Goal: Task Accomplishment & Management: Manage account settings

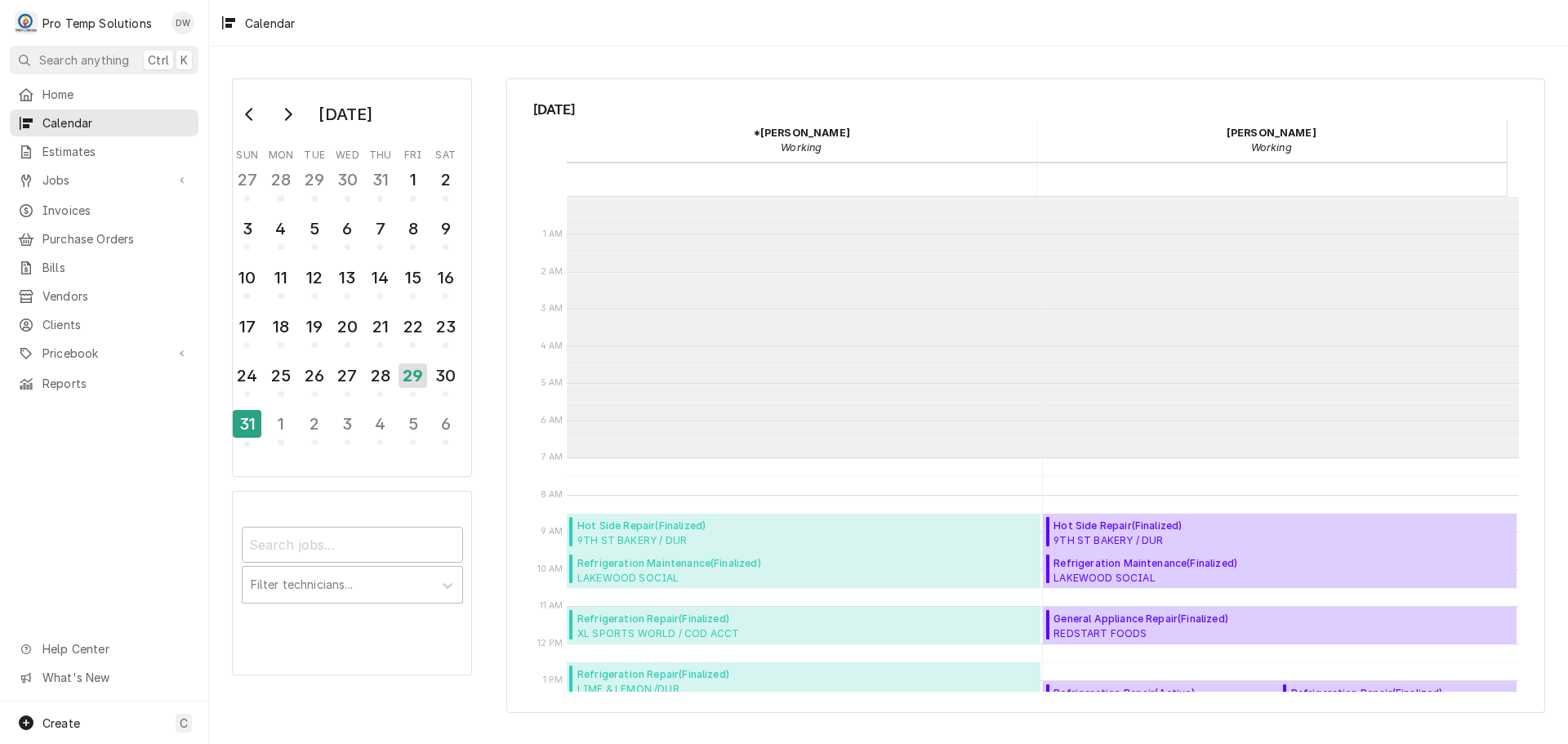
scroll to position [260, 0]
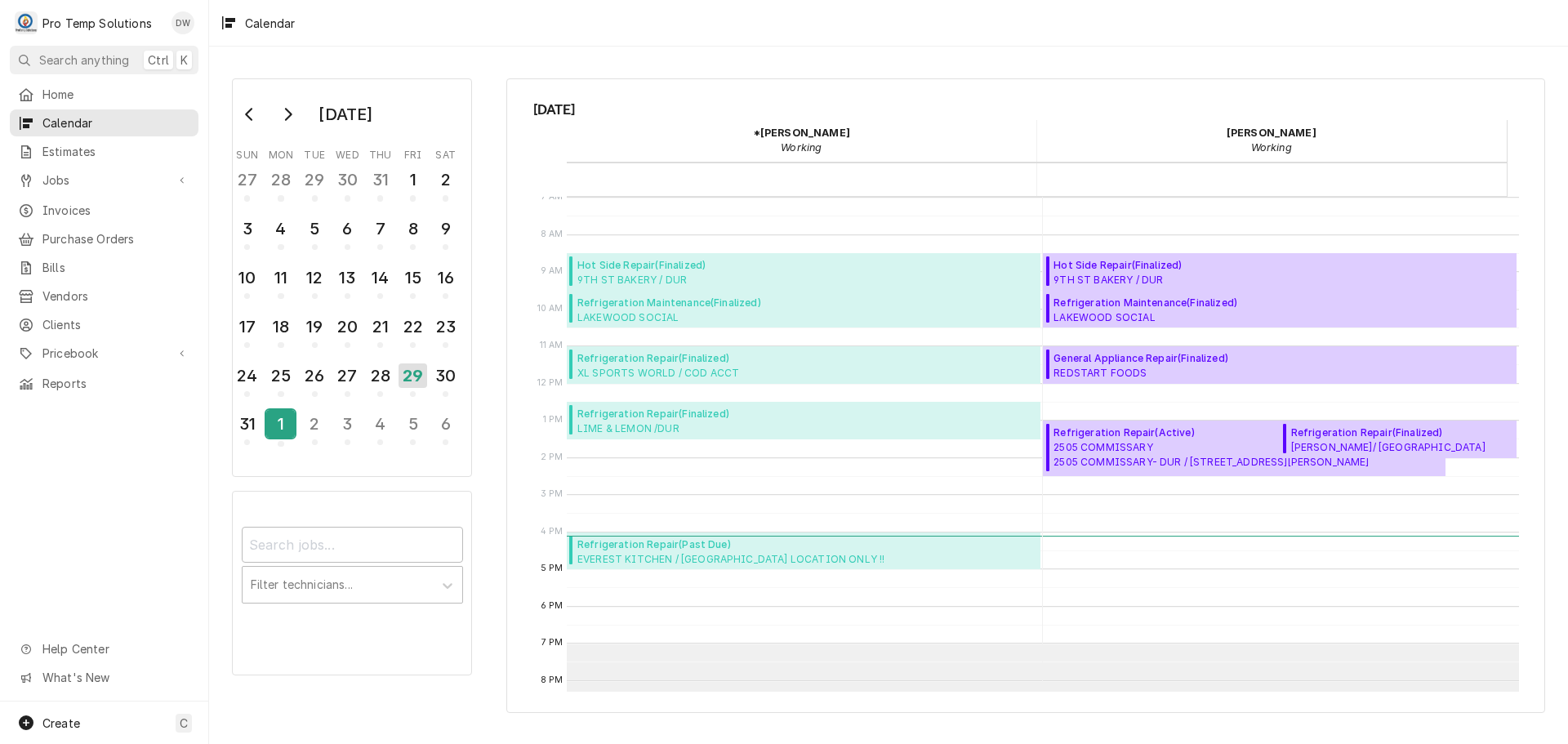
click at [285, 423] on div "1" at bounding box center [280, 424] width 28 height 27
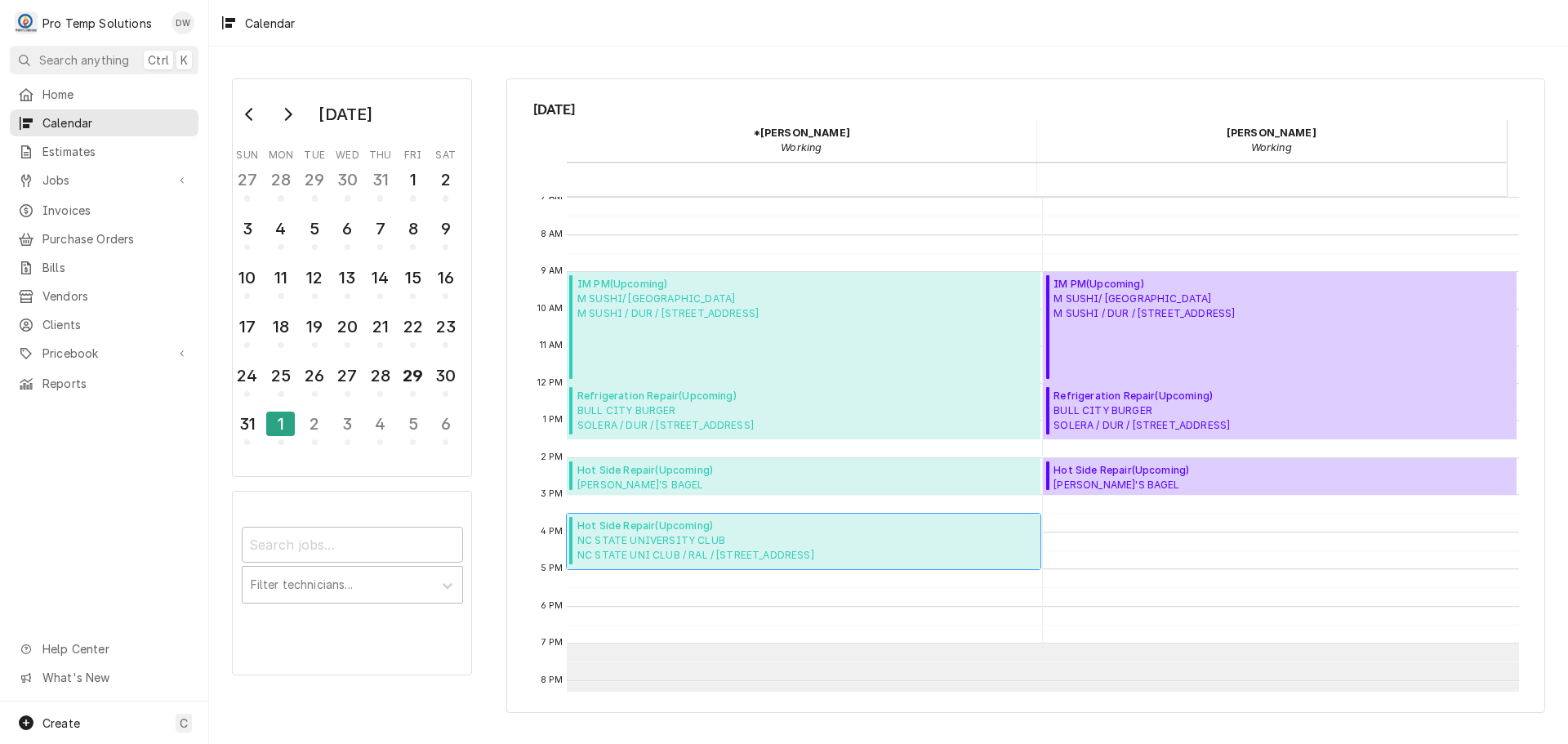
click at [713, 538] on span "NC STATE UNIVERSITY CLUB NC STATE UNI CLUB / RAL / 4200 Hillsborough St, Raleig…" at bounding box center [696, 548] width 237 height 29
click at [661, 410] on span "BULL CITY BURGER SOLERA / DUR / 4120 University Dr, Durham, NC 27707" at bounding box center [666, 418] width 176 height 29
click at [286, 115] on icon "Go to next month" at bounding box center [288, 115] width 13 height 13
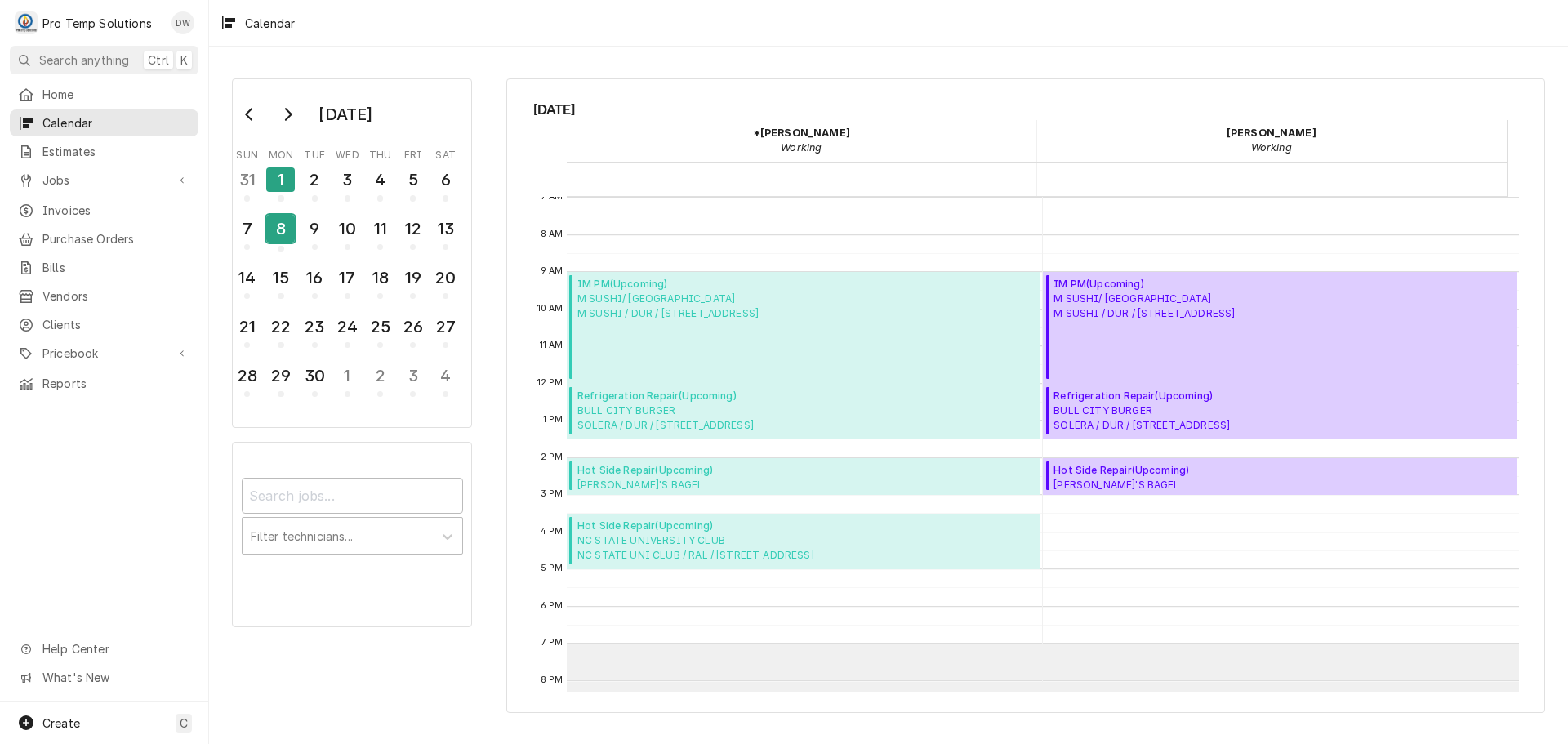
click at [276, 232] on div "8" at bounding box center [280, 228] width 28 height 27
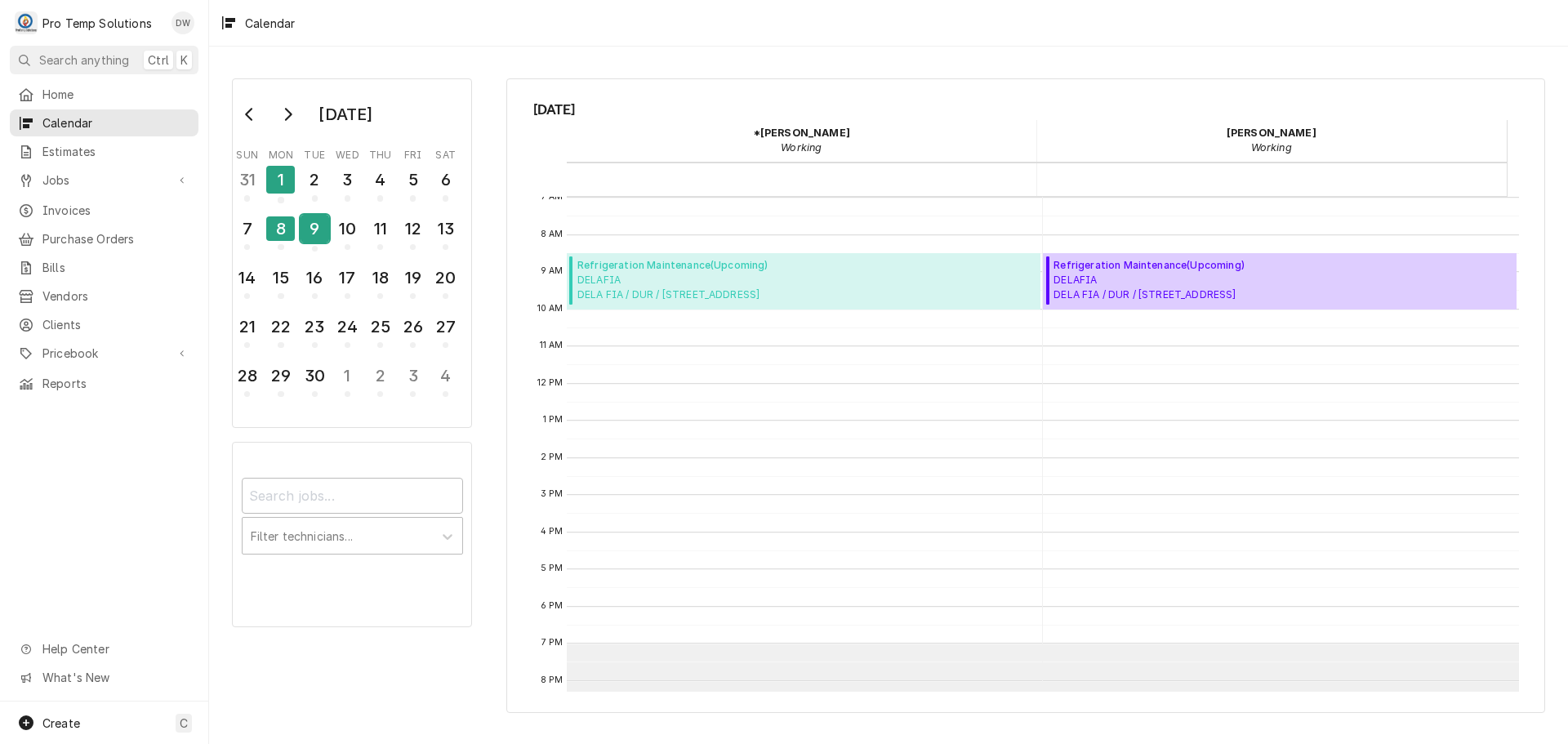
click at [320, 234] on div "9" at bounding box center [315, 228] width 28 height 27
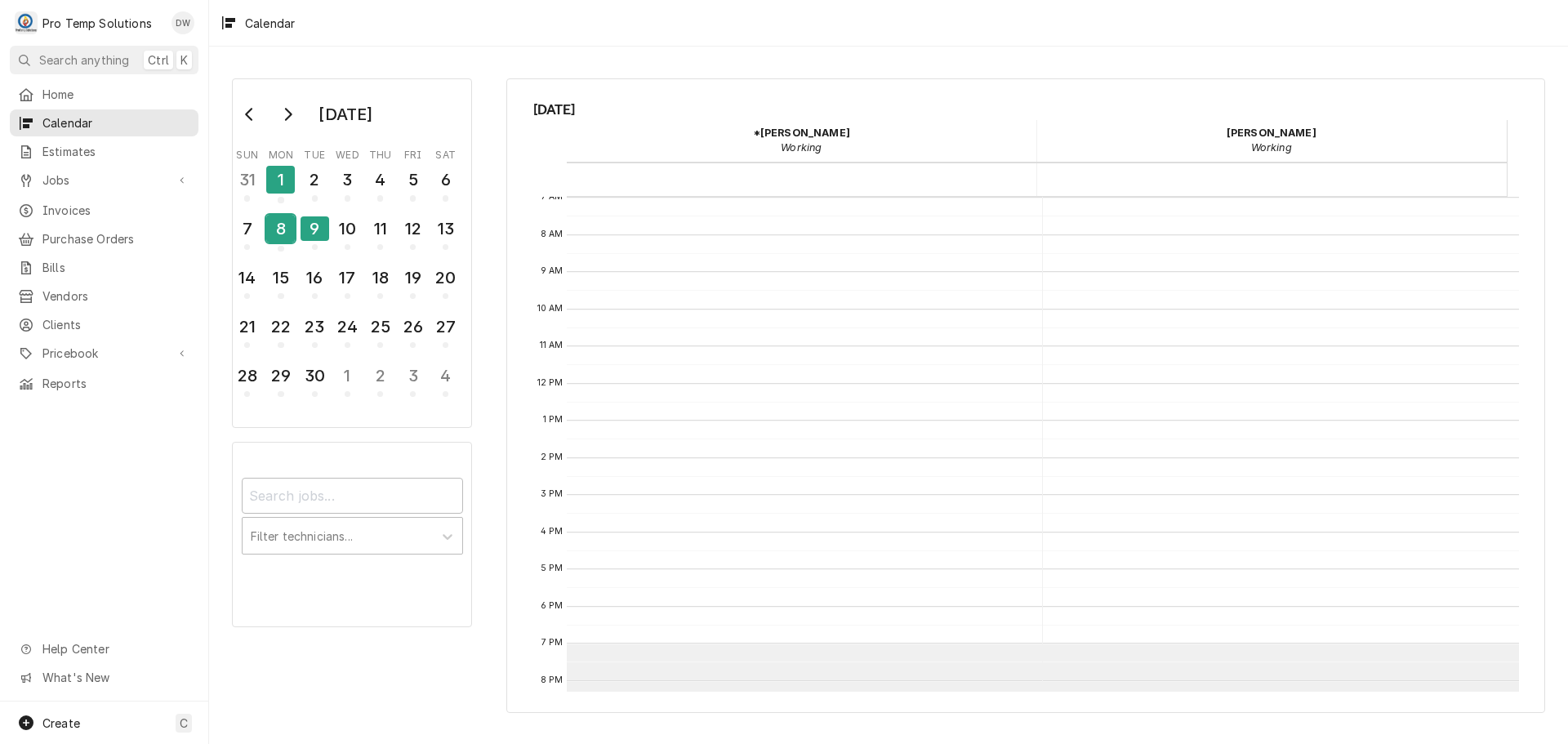
click at [284, 234] on div "8" at bounding box center [280, 228] width 28 height 27
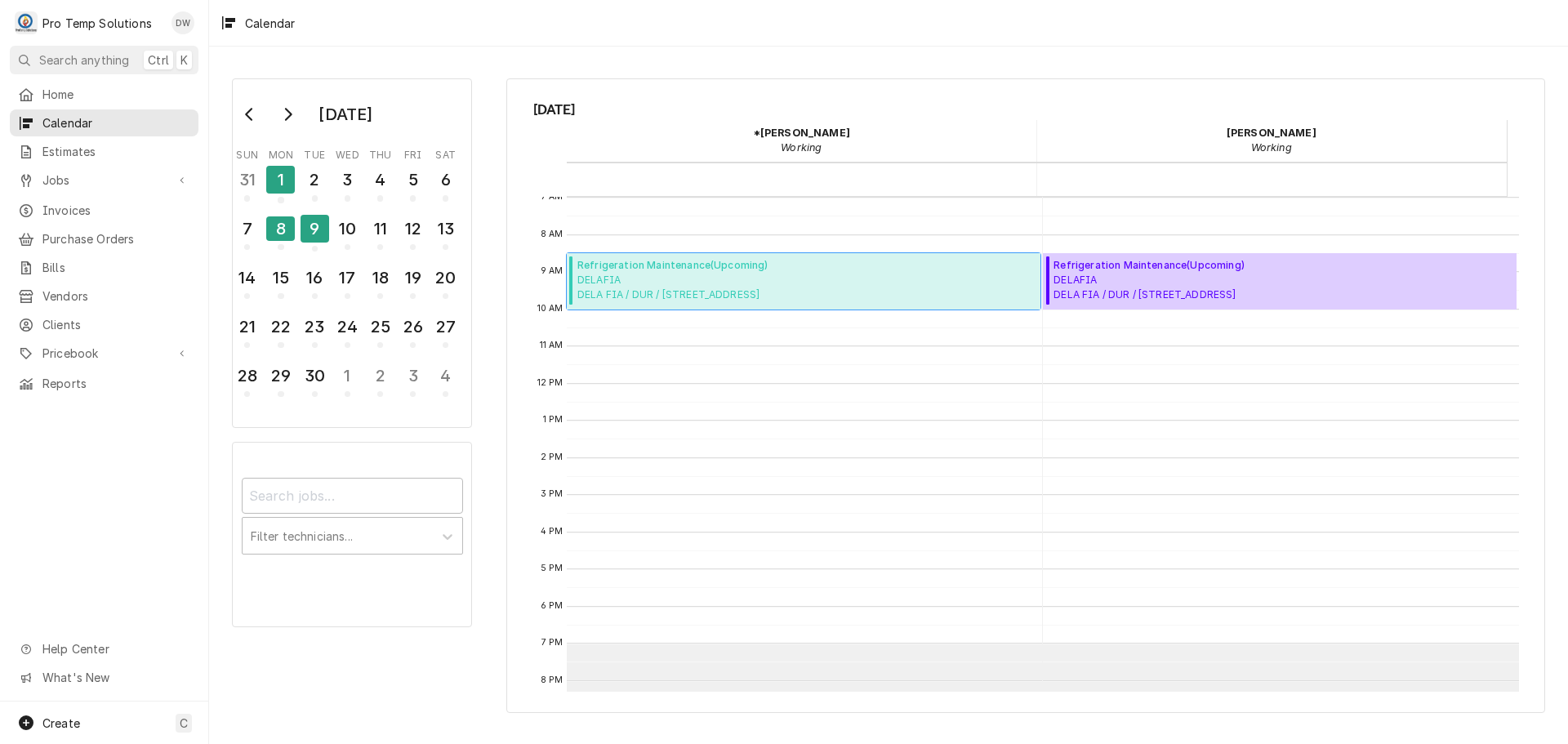
click at [769, 283] on span "DELAFIA DELA FIA / DUR / 1103 S Roxboro St, Durham, NC 27707" at bounding box center [673, 287] width 191 height 29
click at [281, 169] on div "1" at bounding box center [280, 179] width 28 height 27
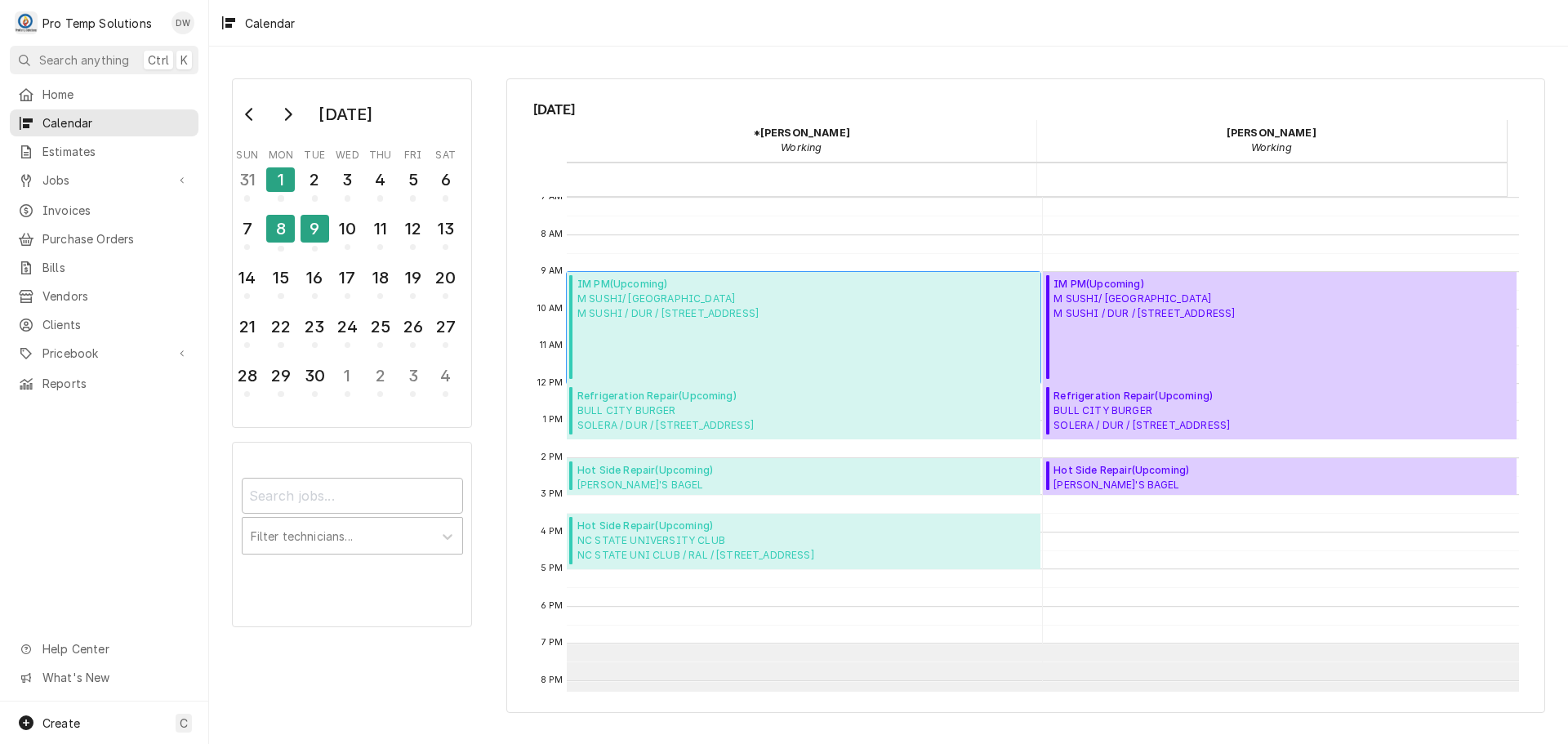
click at [687, 310] on span "M SUSHI/ DURHAM M SUSHI / DUR / 311 Holland St, Durham, NC 27701" at bounding box center [668, 305] width 181 height 29
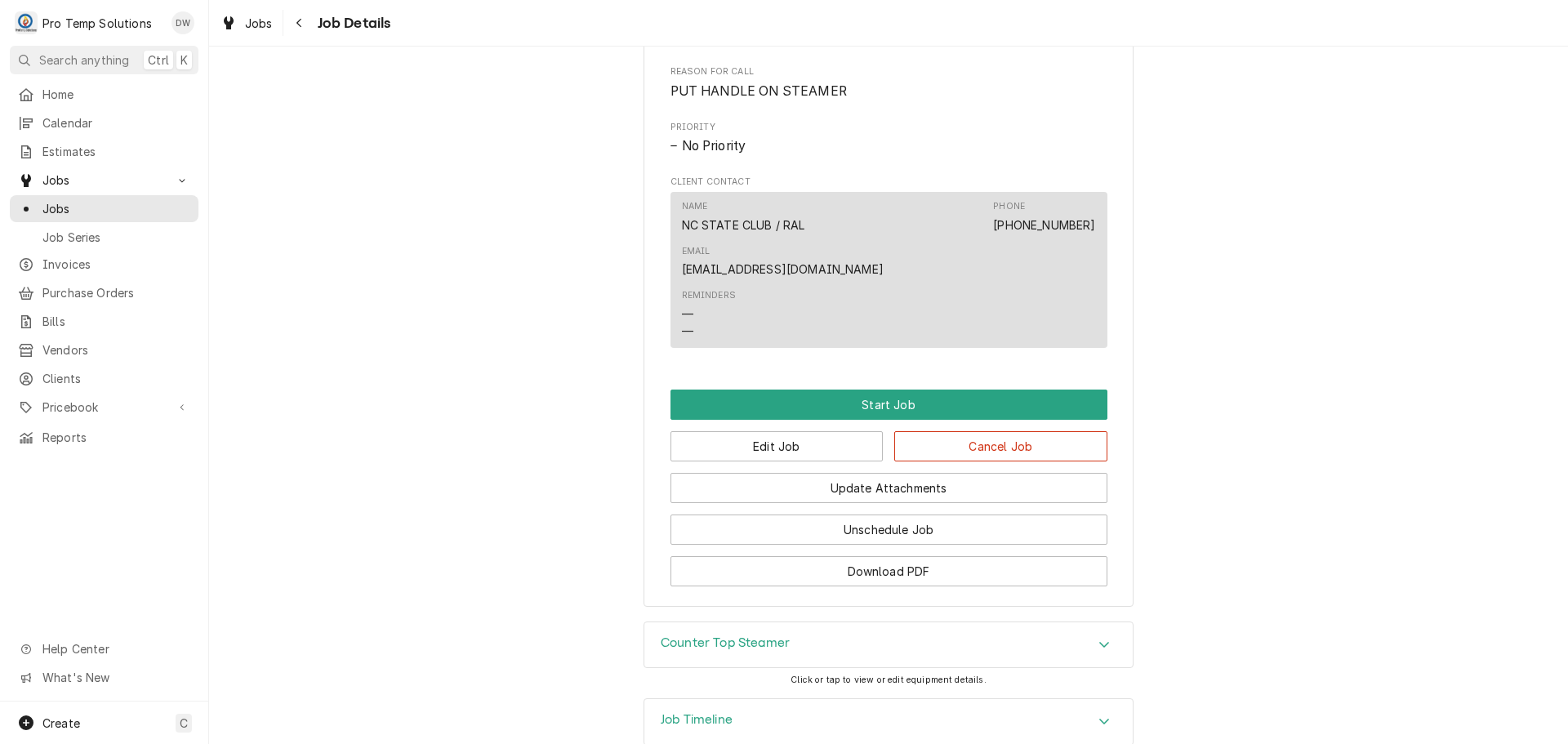
scroll to position [809, 0]
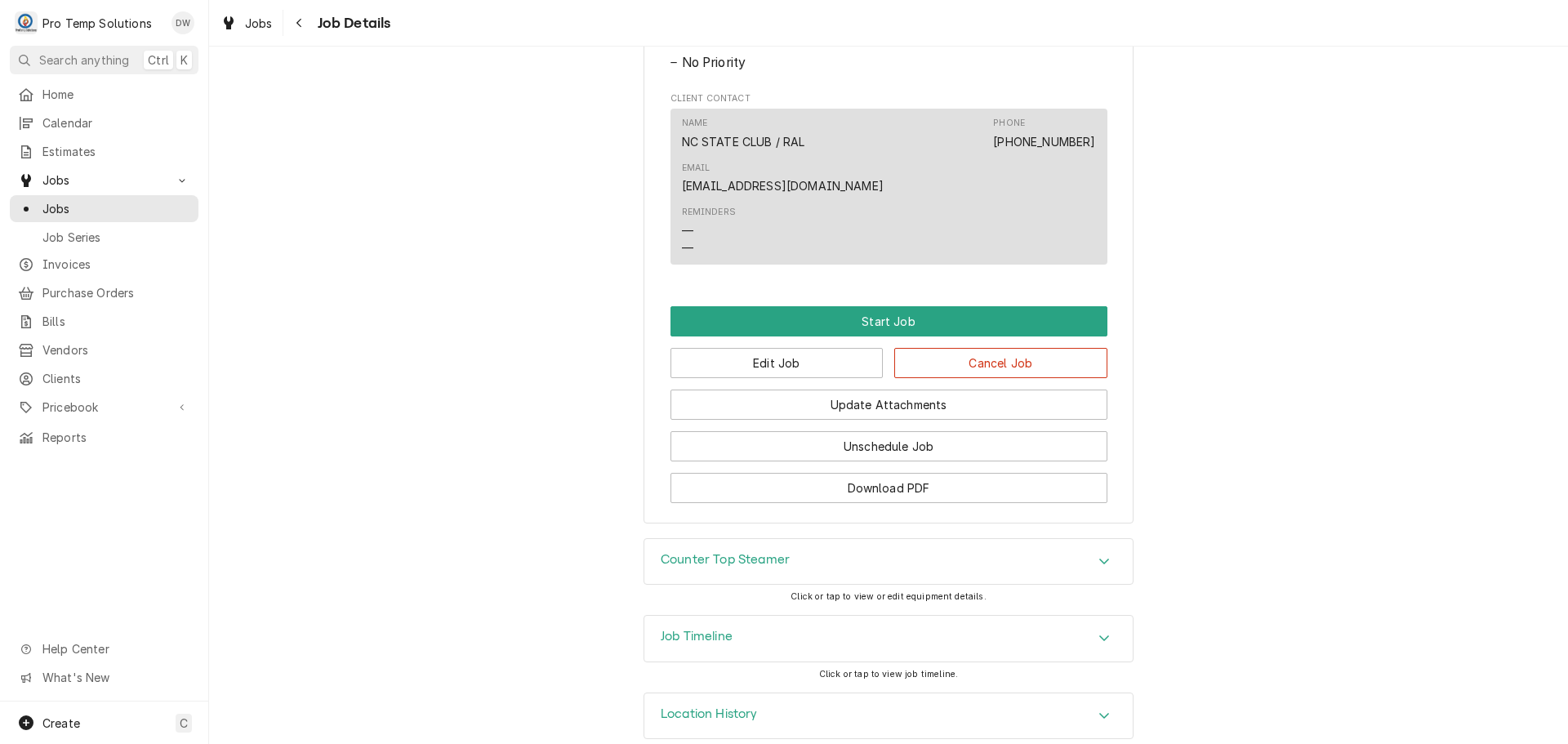
click at [1099, 632] on icon "Accordion Header" at bounding box center [1104, 638] width 12 height 13
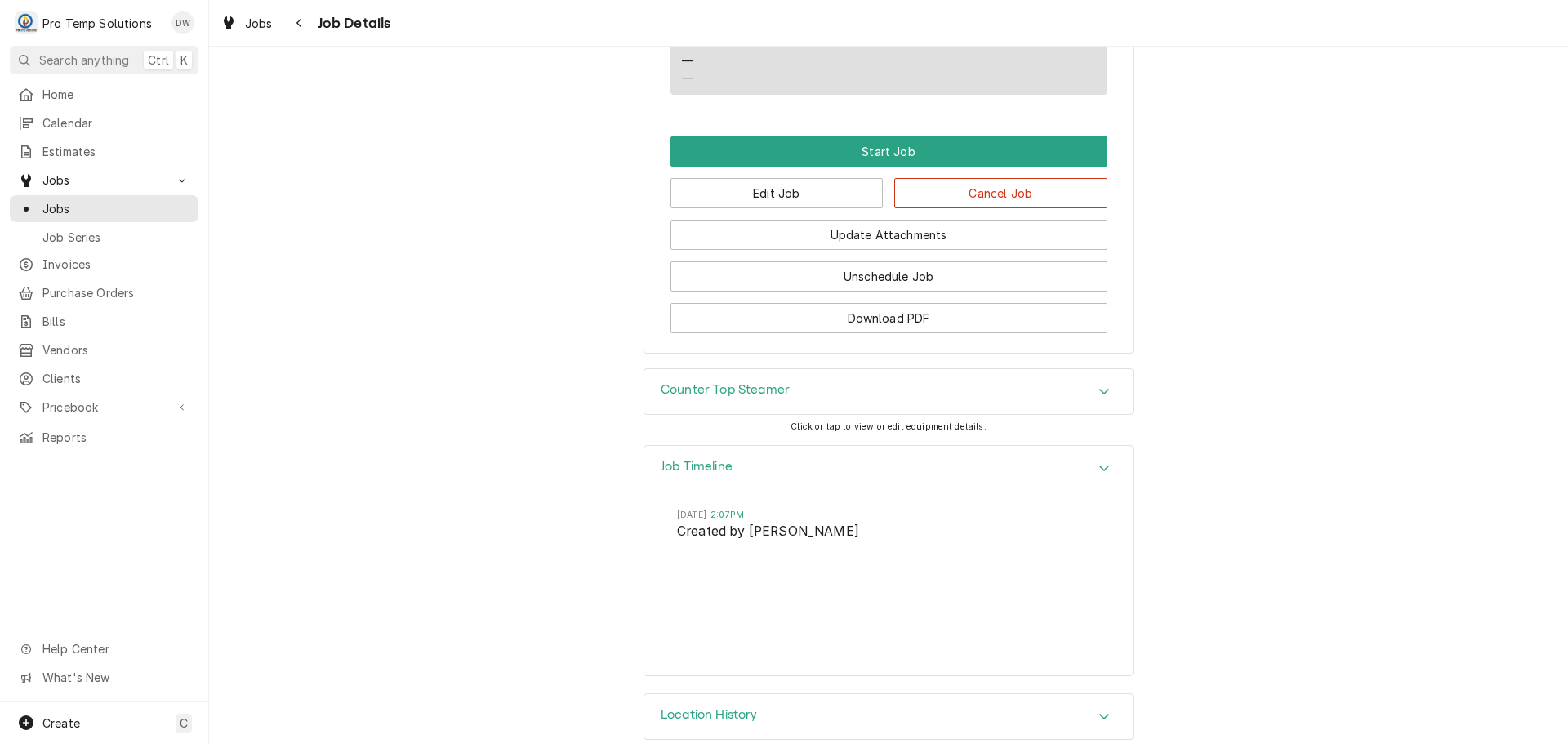
scroll to position [980, 0]
click at [1100, 464] on icon "Accordion Header" at bounding box center [1104, 467] width 10 height 6
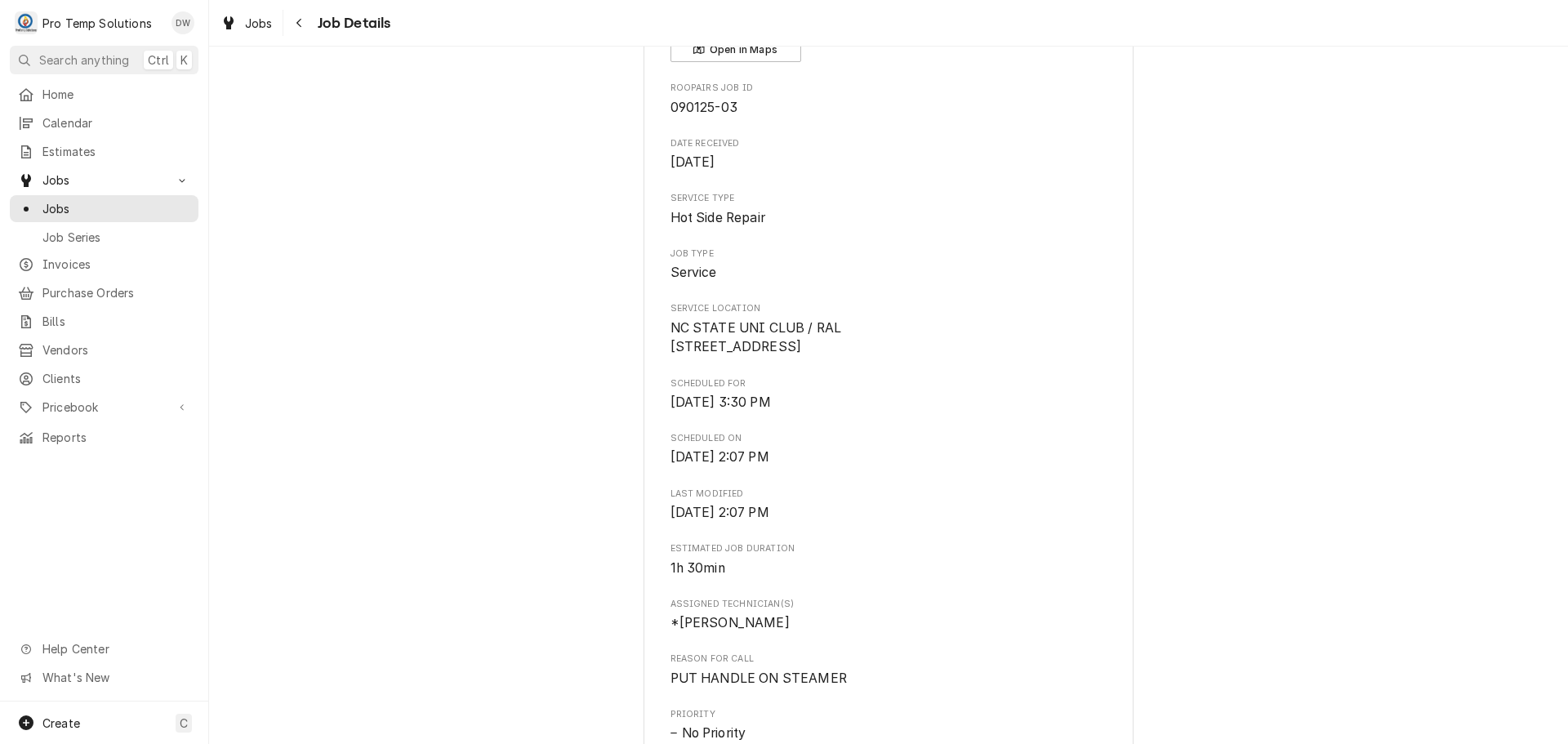
scroll to position [0, 0]
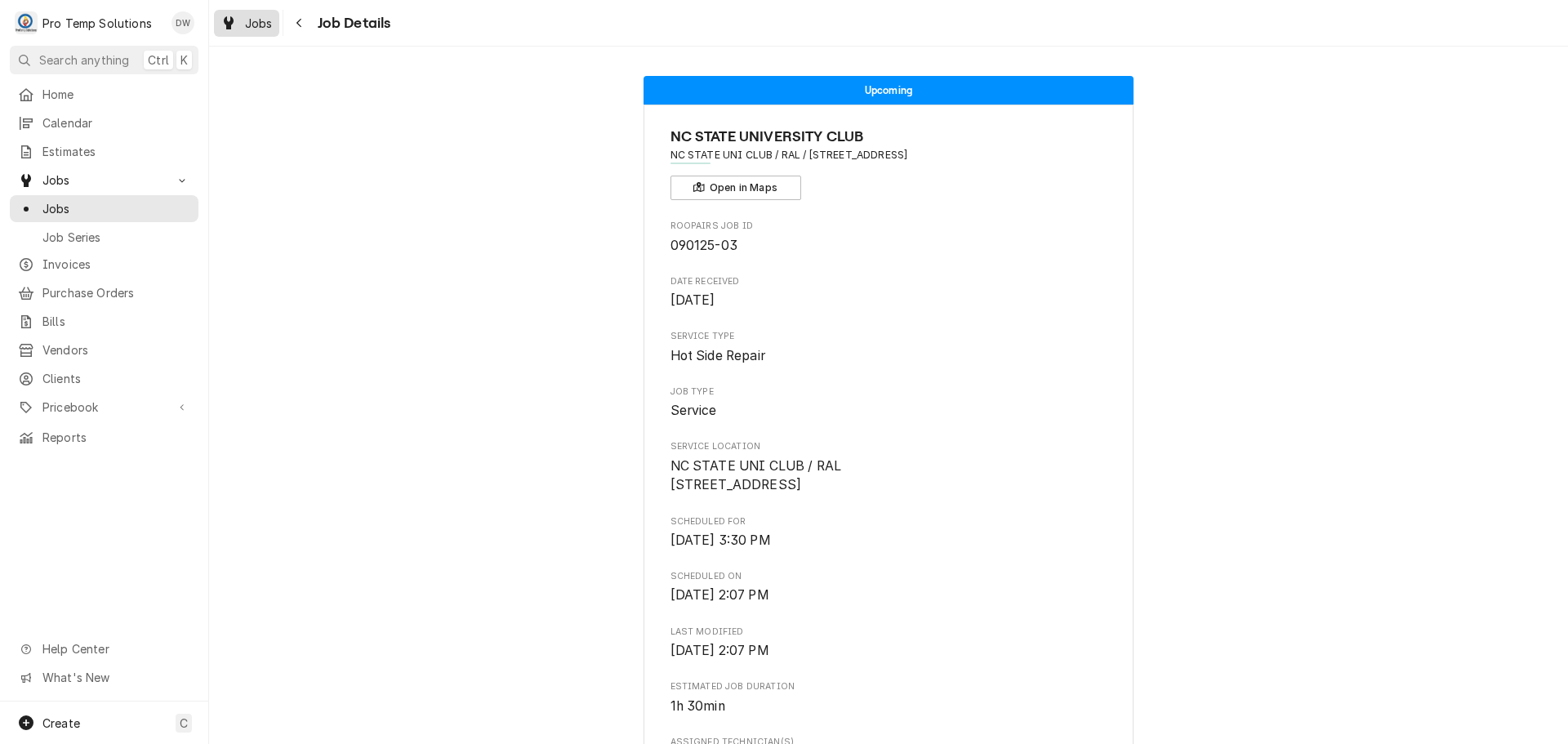
click at [256, 20] on span "Jobs" at bounding box center [258, 23] width 27 height 17
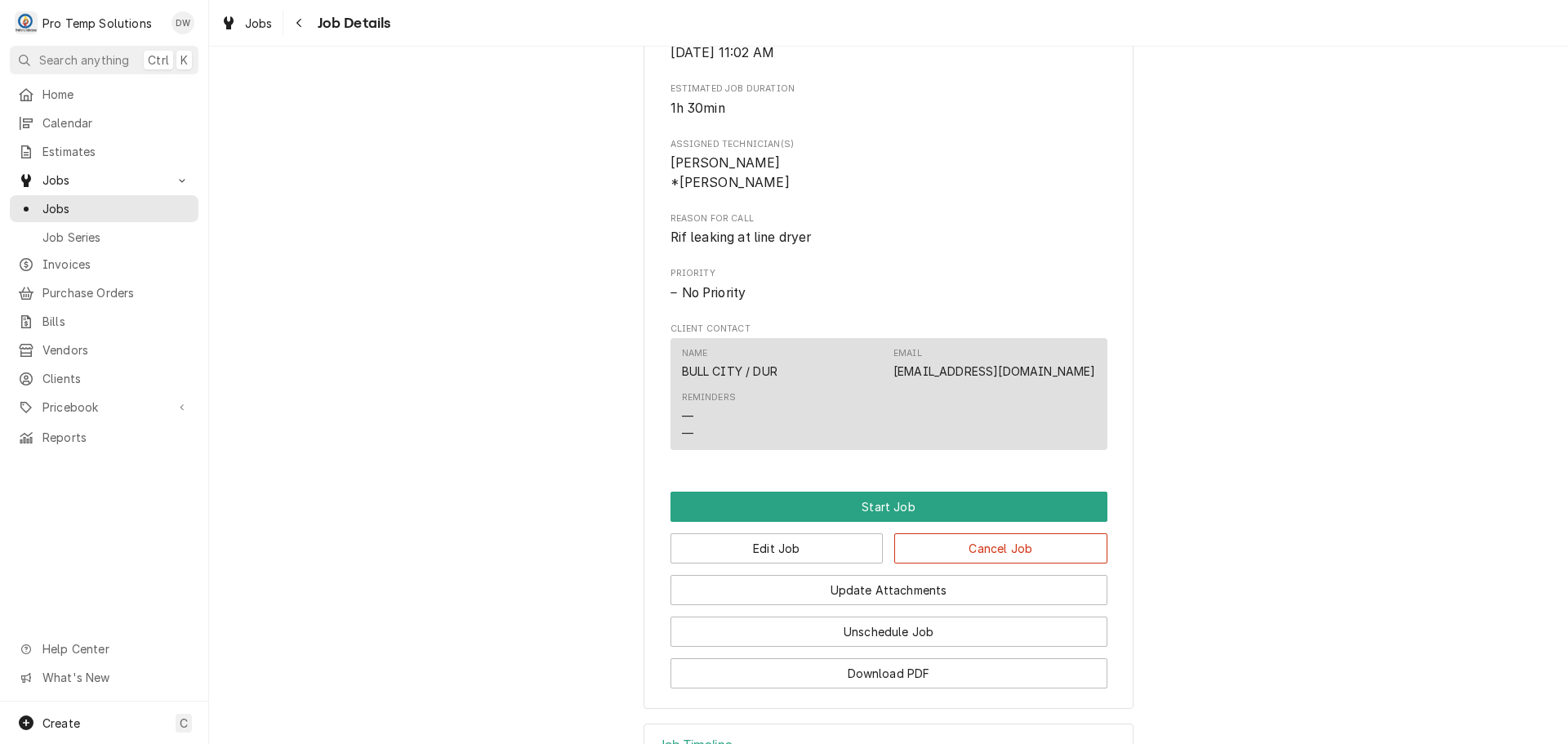
scroll to position [751, 0]
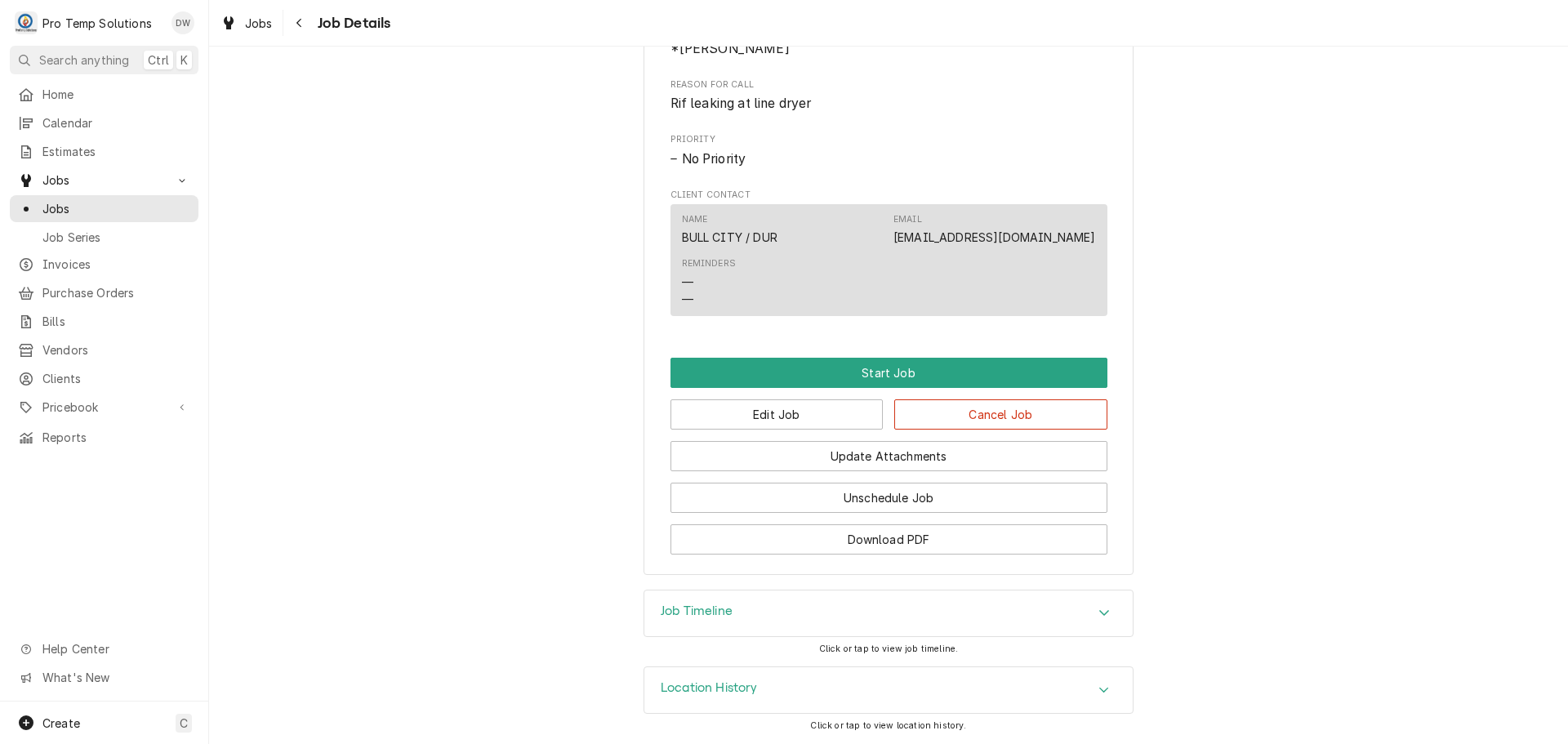
click at [1095, 605] on div "Accordion Header" at bounding box center [1104, 613] width 24 height 20
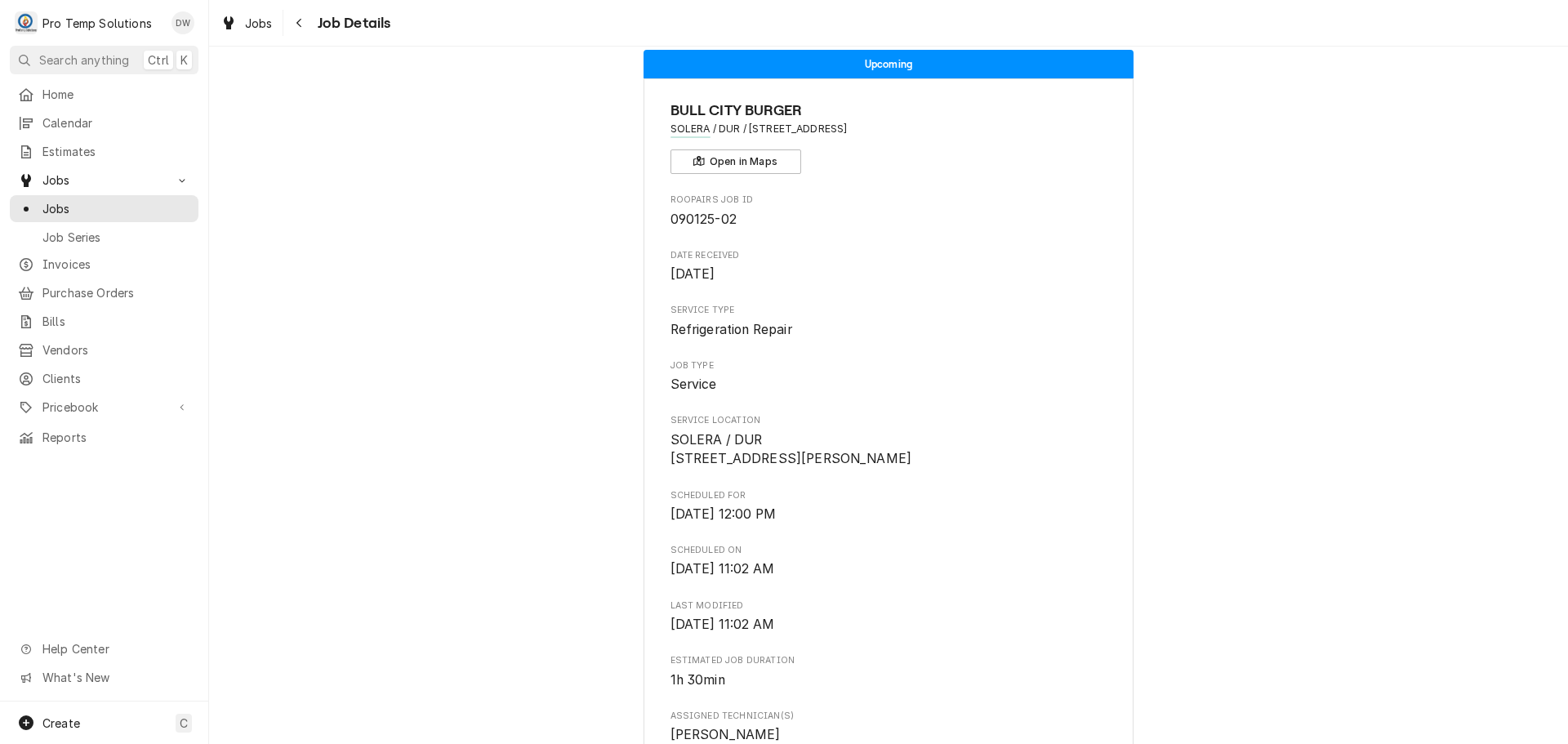
scroll to position [23, 0]
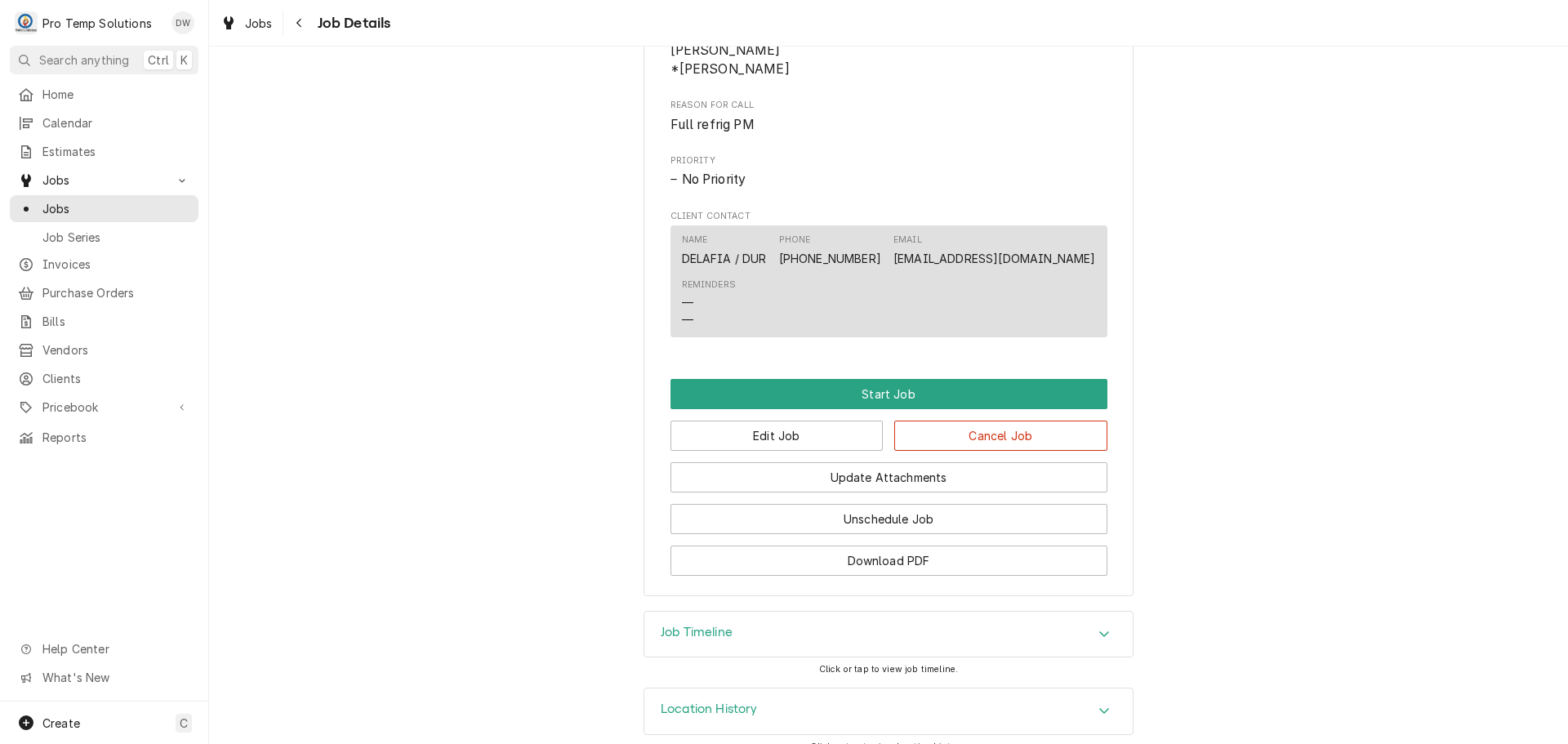
scroll to position [806, 0]
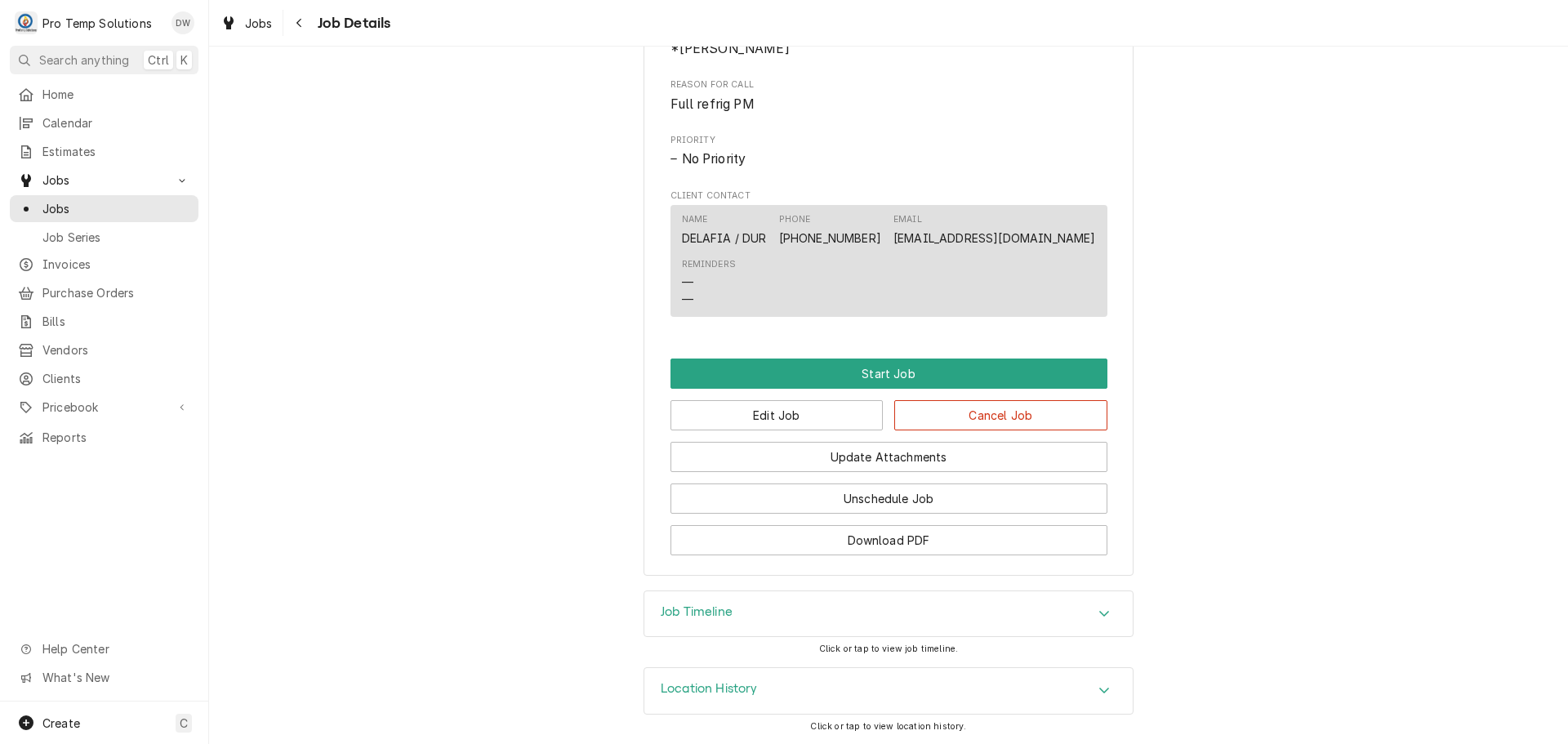
click at [1099, 611] on icon "Accordion Header" at bounding box center [1104, 613] width 12 height 13
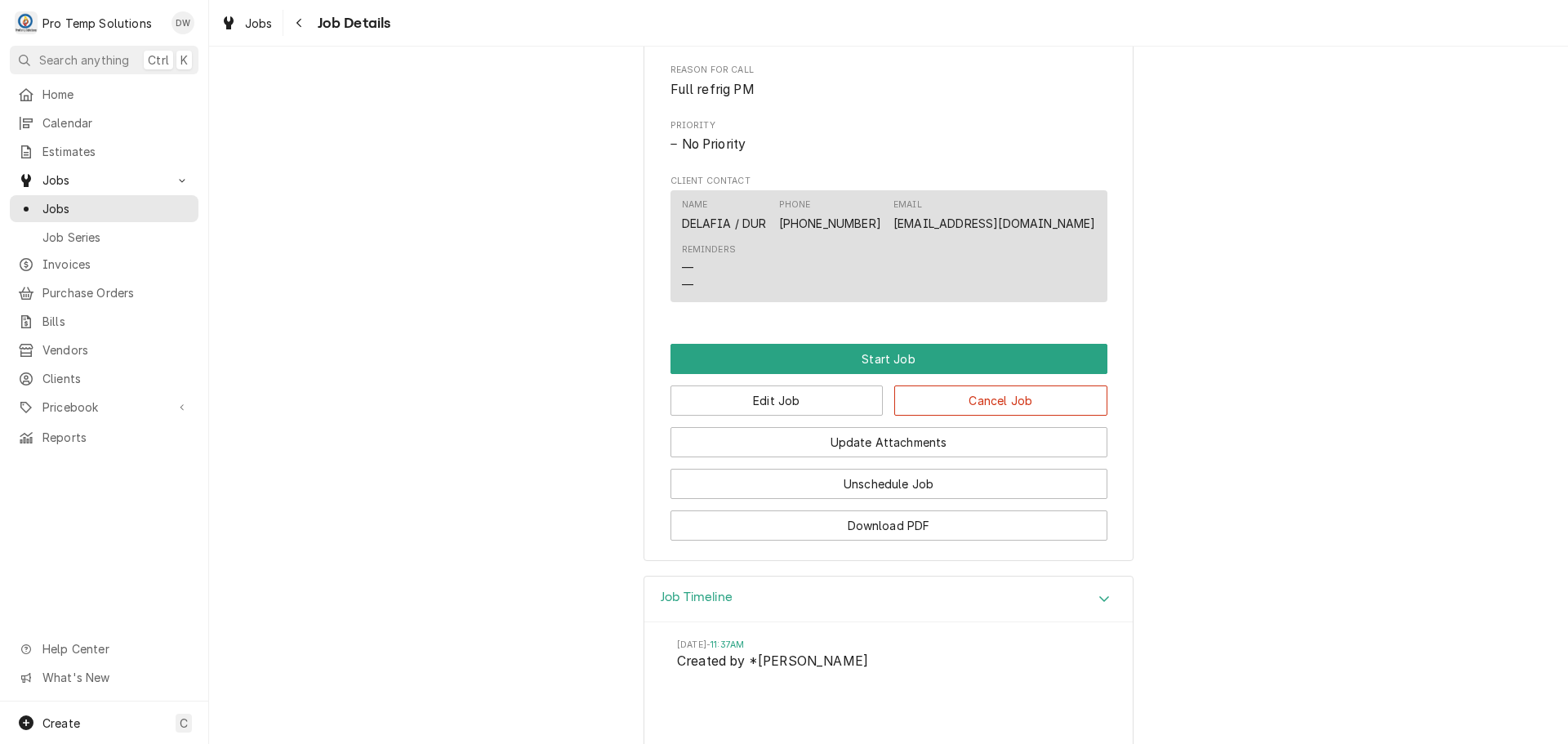
scroll to position [977, 0]
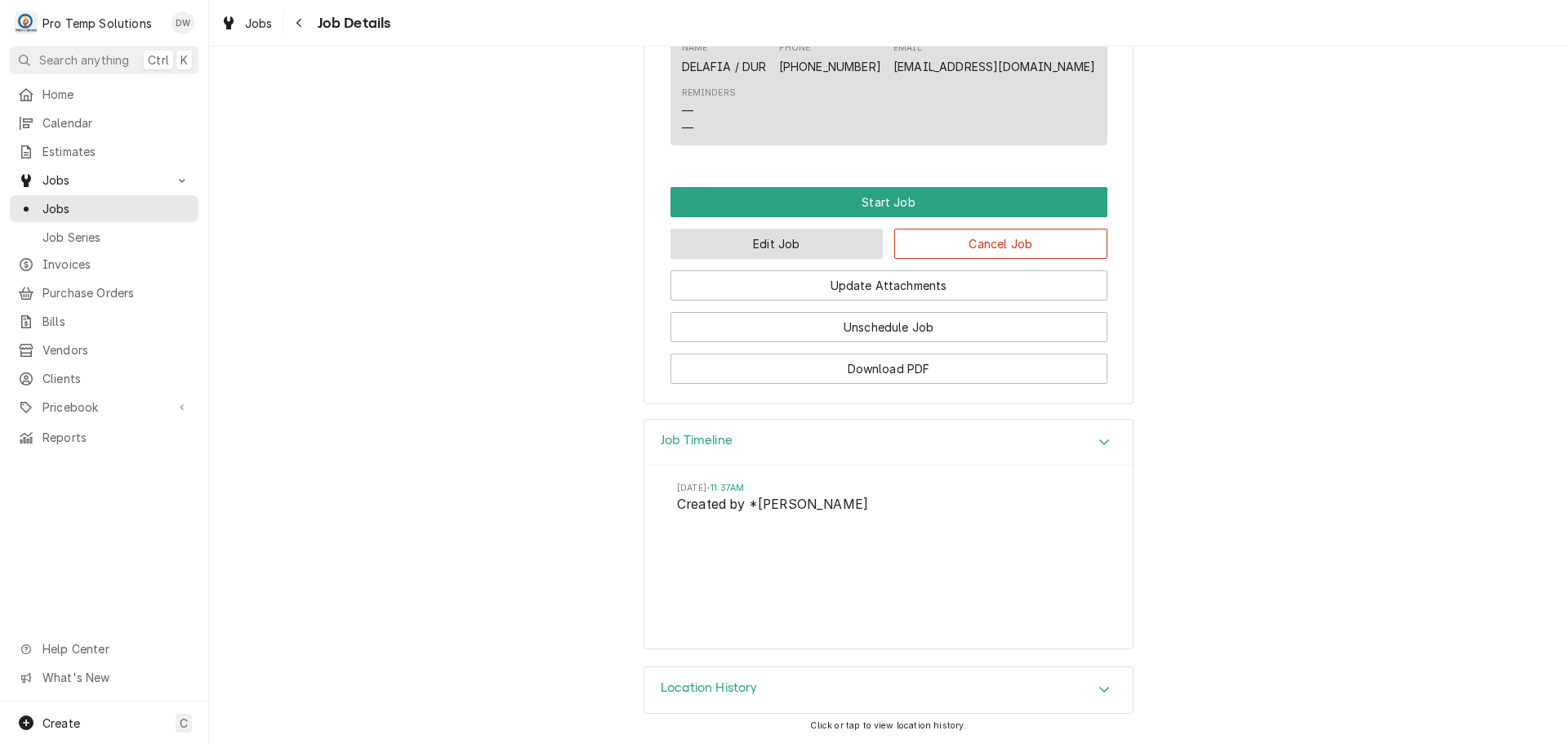
click at [791, 244] on button "Edit Job" at bounding box center [777, 244] width 213 height 30
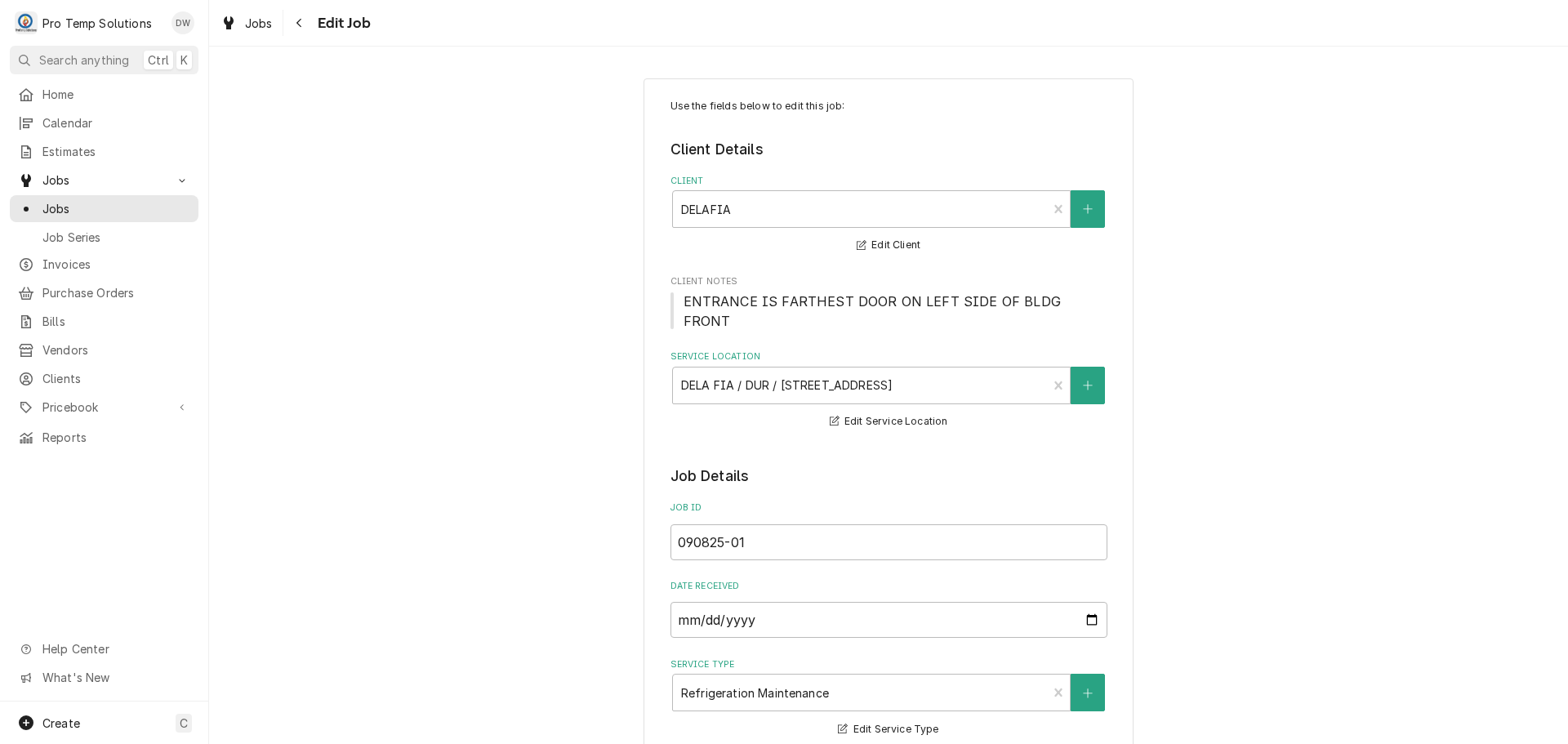
type textarea "x"
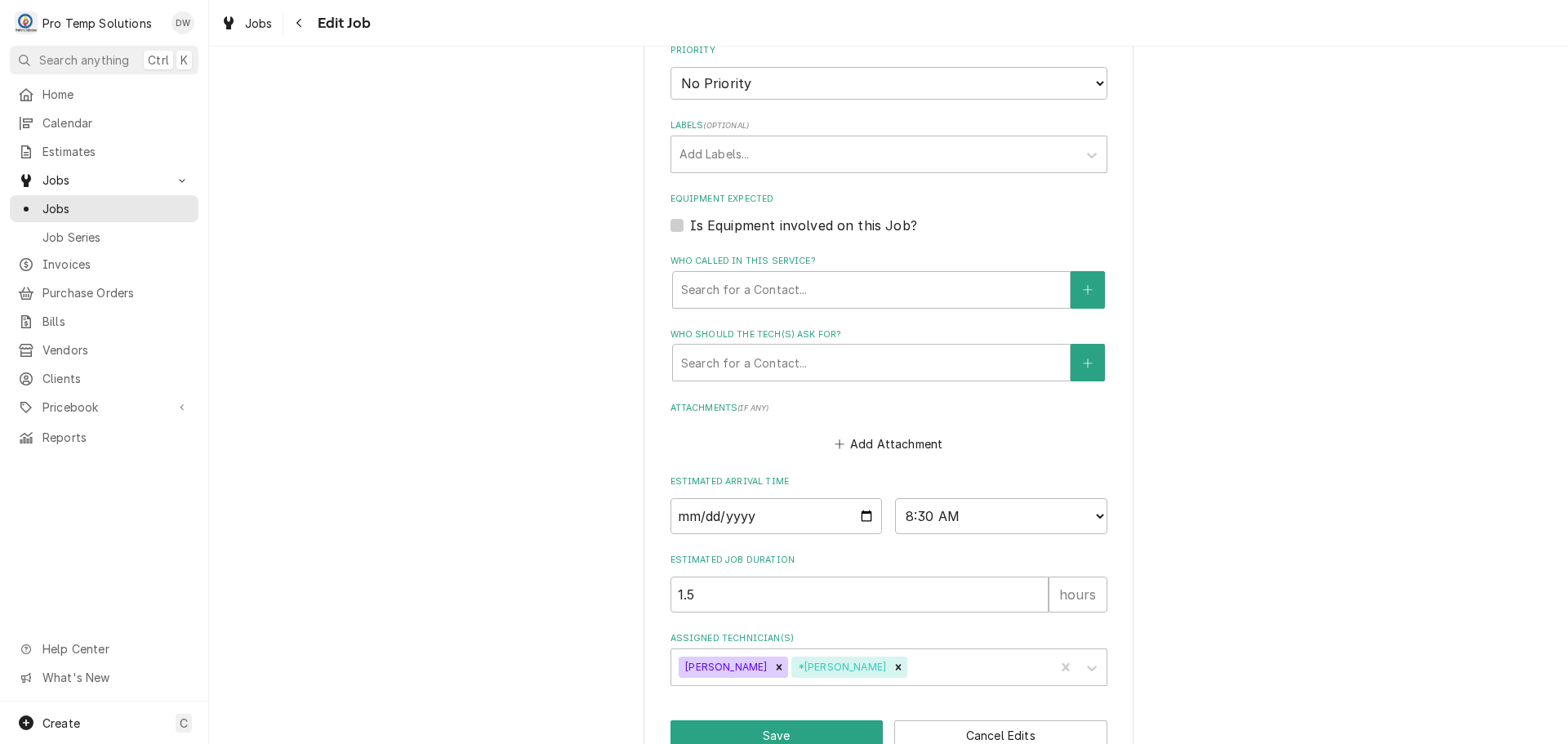
scroll to position [1047, 0]
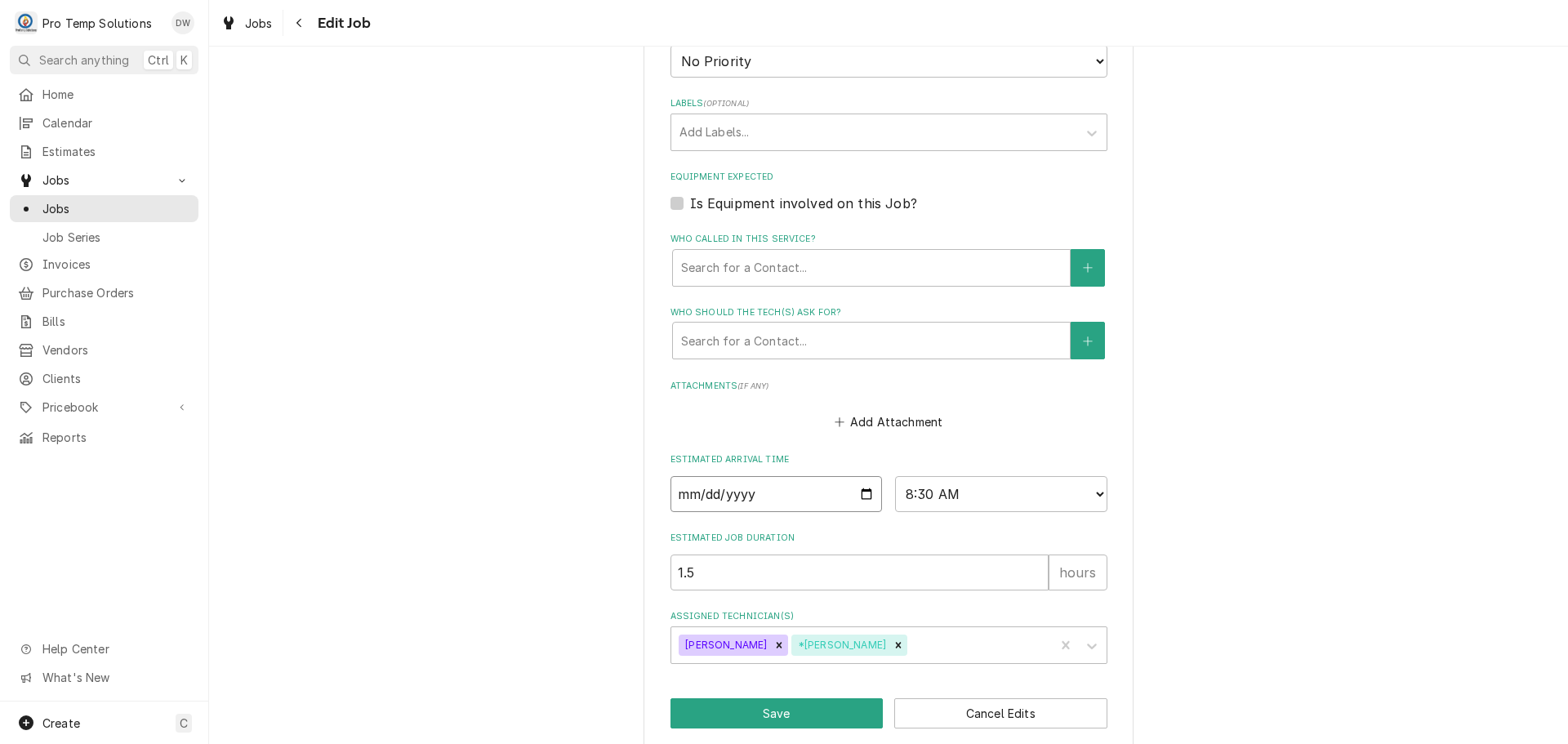
click at [864, 476] on input "[DATE]" at bounding box center [777, 494] width 212 height 36
type input "[DATE]"
click at [779, 698] on button "Save" at bounding box center [777, 713] width 213 height 30
type textarea "x"
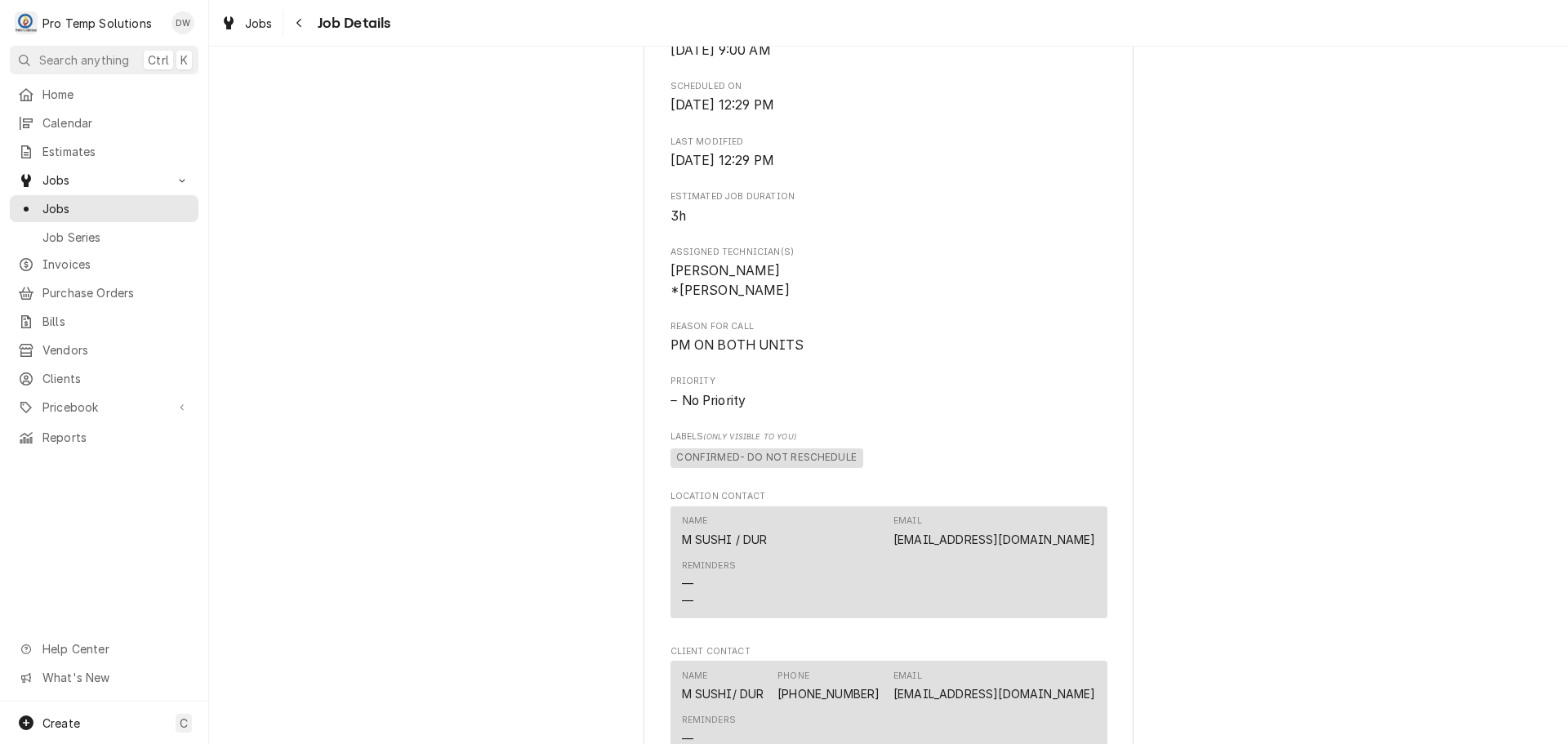
scroll to position [899, 0]
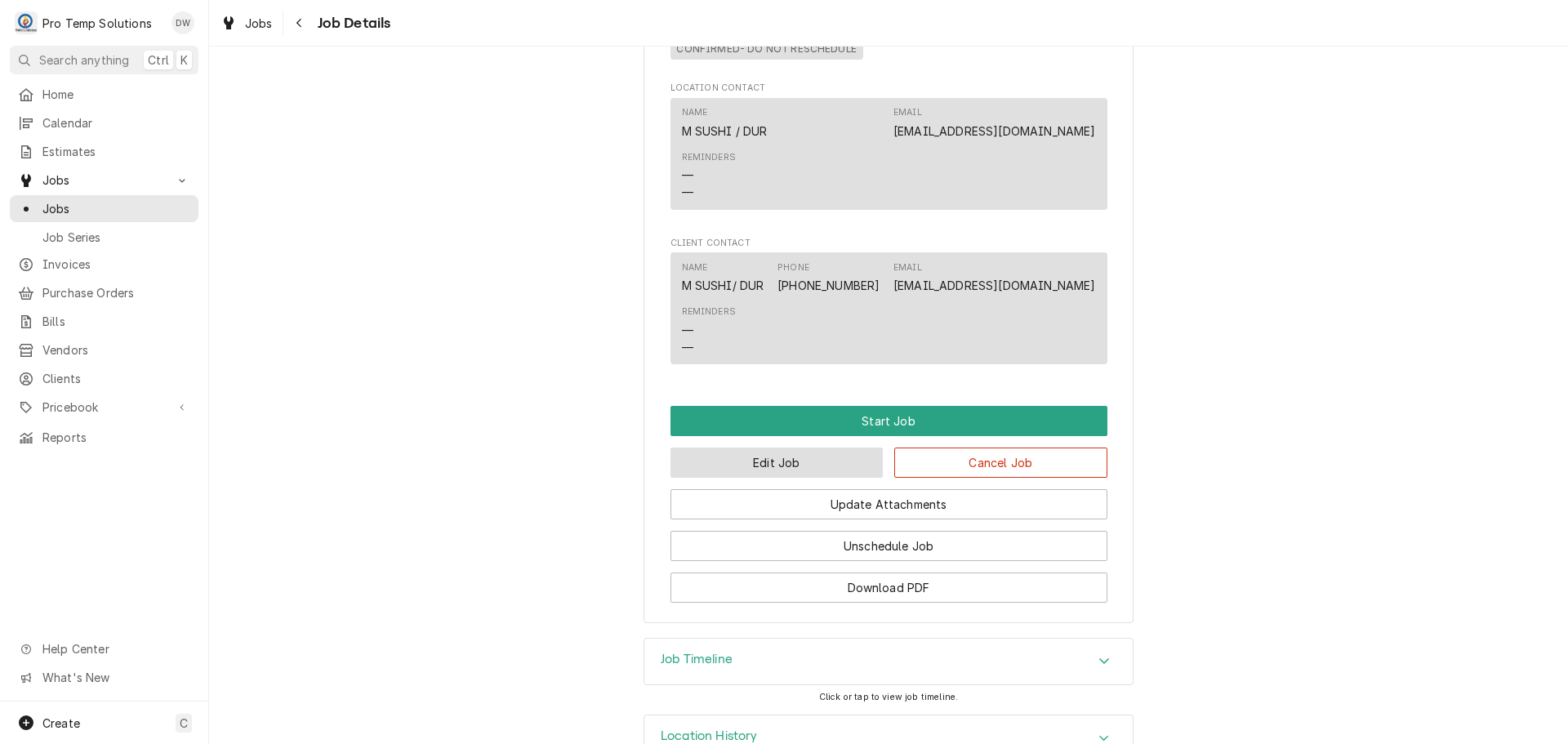
click at [791, 478] on button "Edit Job" at bounding box center [777, 463] width 213 height 30
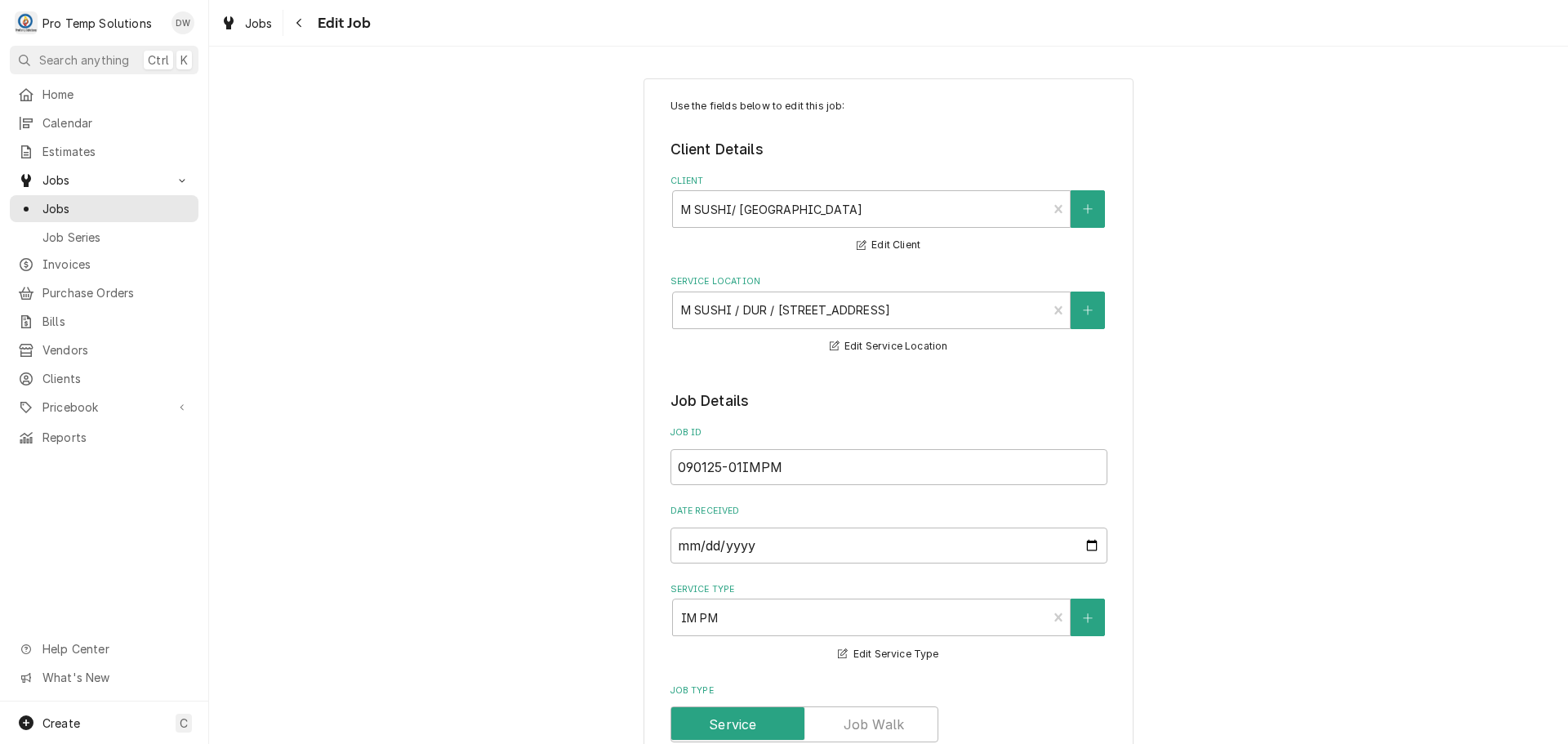
type textarea "x"
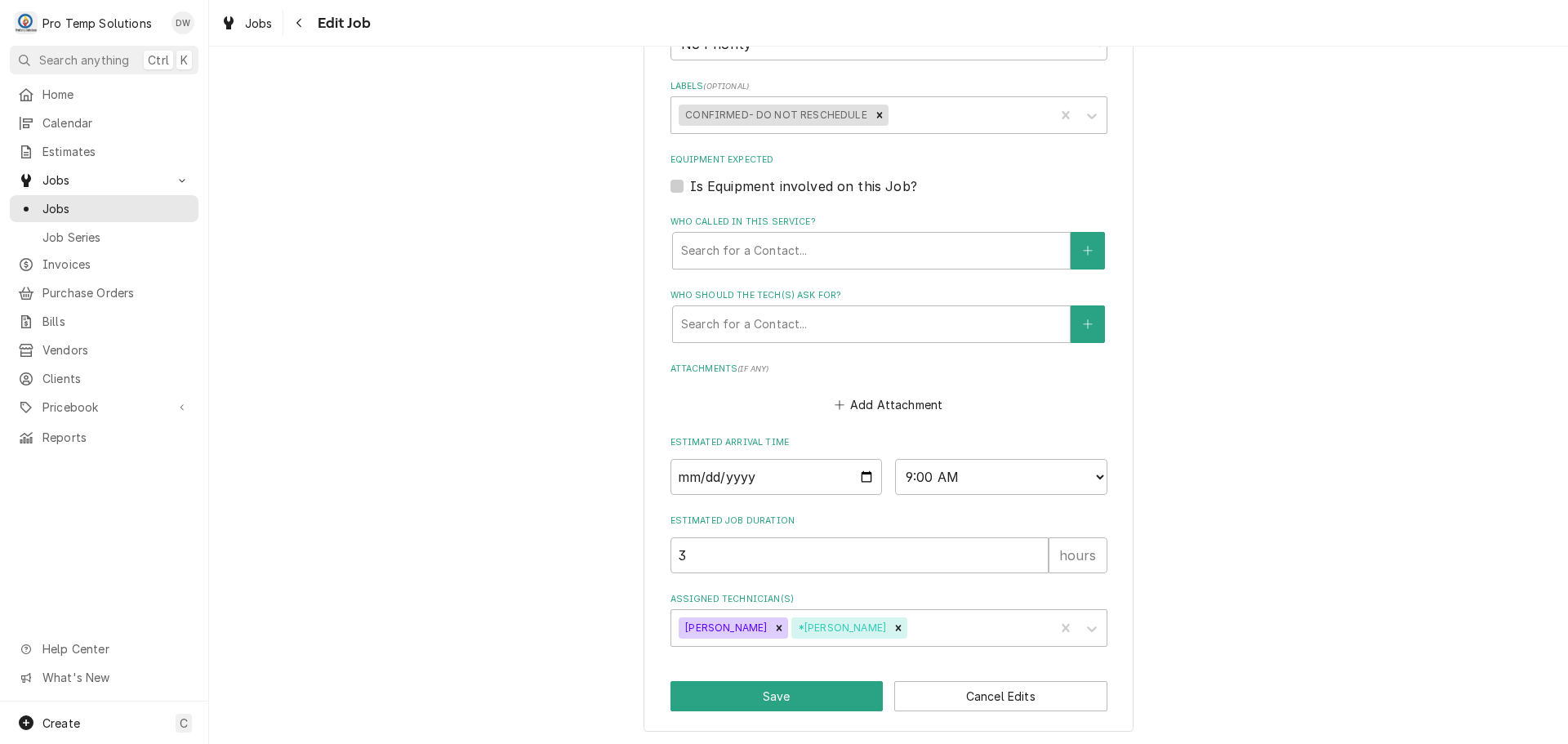
scroll to position [992, 0]
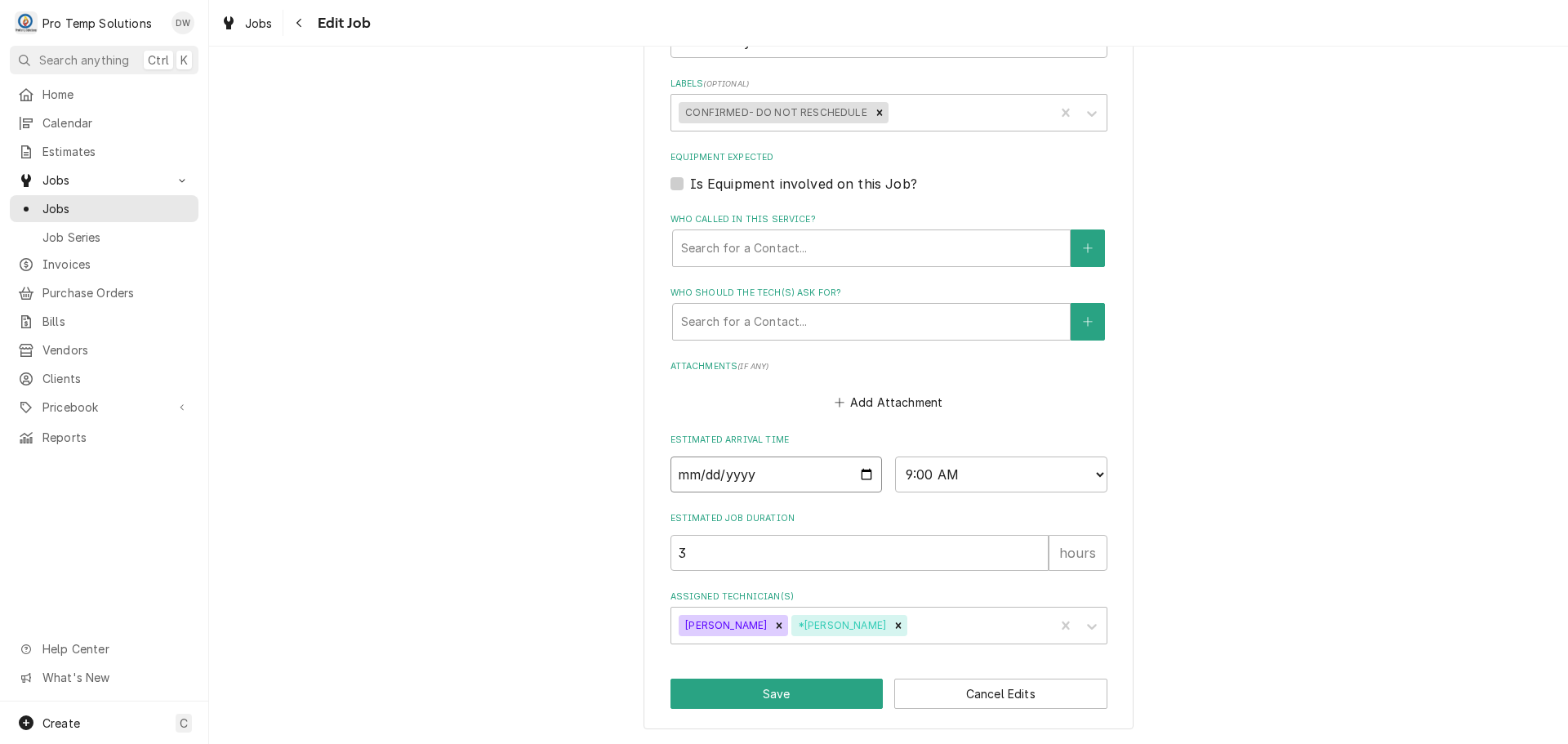
click at [861, 474] on input "2025-09-01" at bounding box center [777, 474] width 212 height 36
type input "2025-09-08"
click at [752, 688] on button "Save" at bounding box center [777, 694] width 213 height 30
type textarea "x"
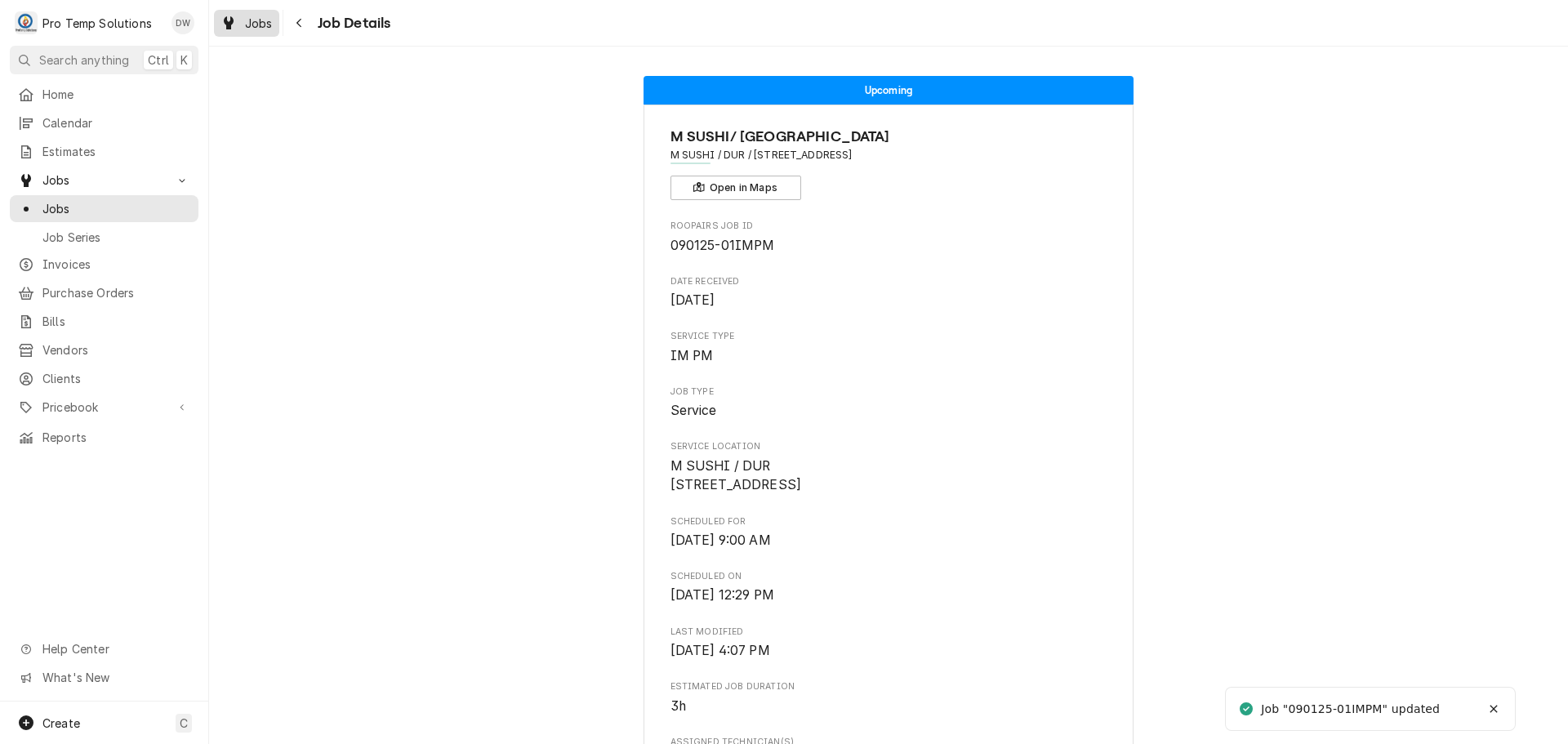
click at [256, 16] on span "Jobs" at bounding box center [258, 23] width 27 height 17
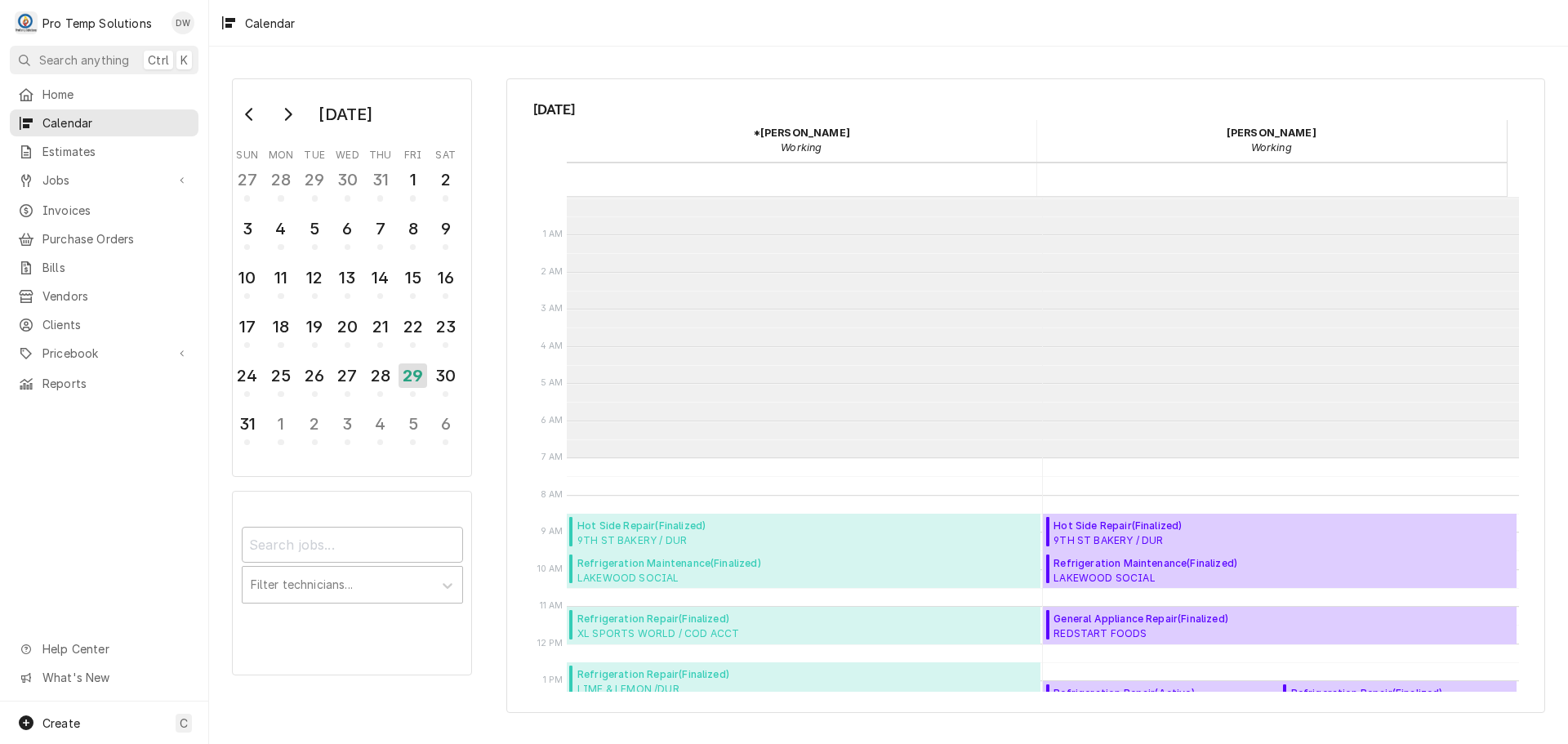
scroll to position [260, 0]
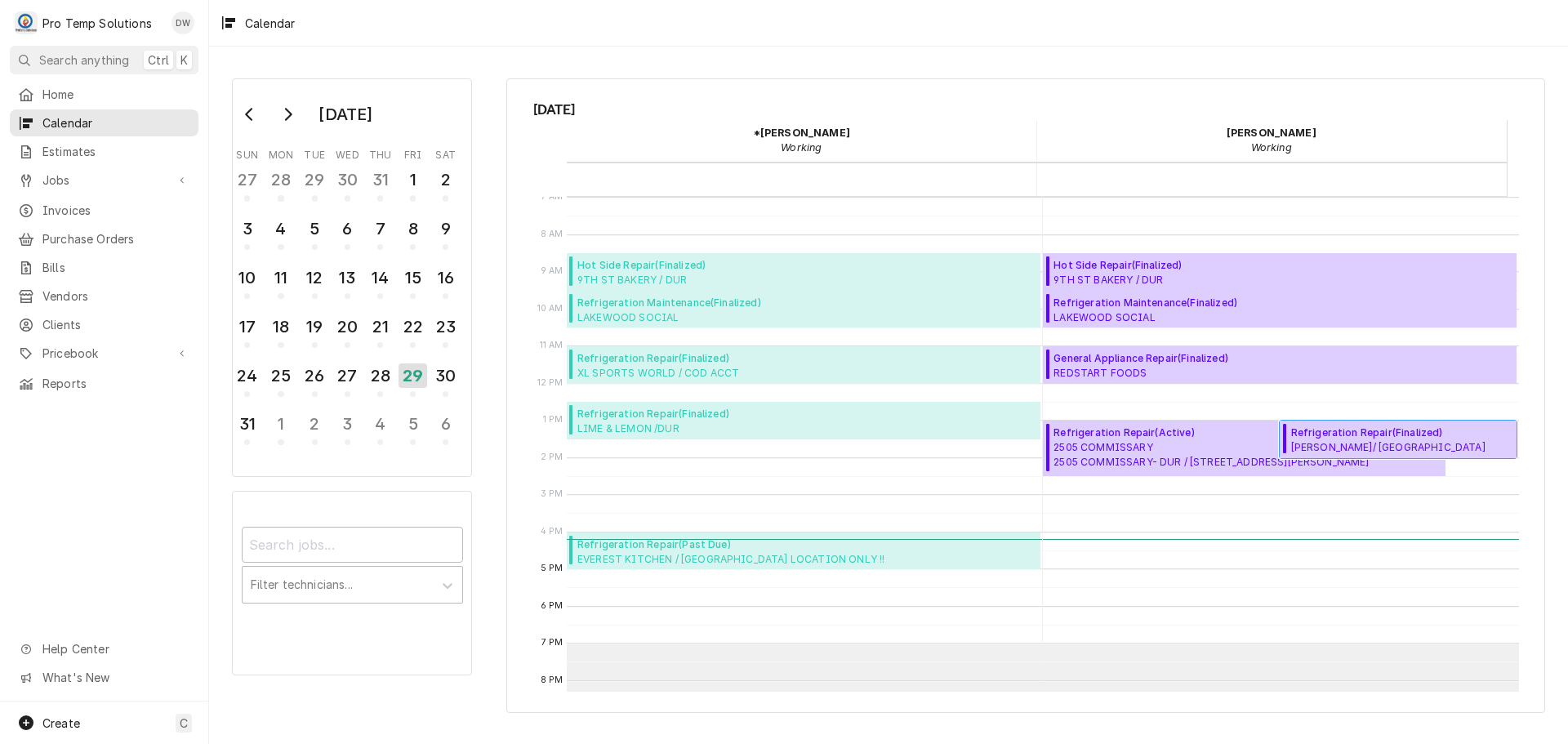
click at [1359, 439] on span "Refrigeration Repair ( Finalized )" at bounding box center [1401, 433] width 218 height 15
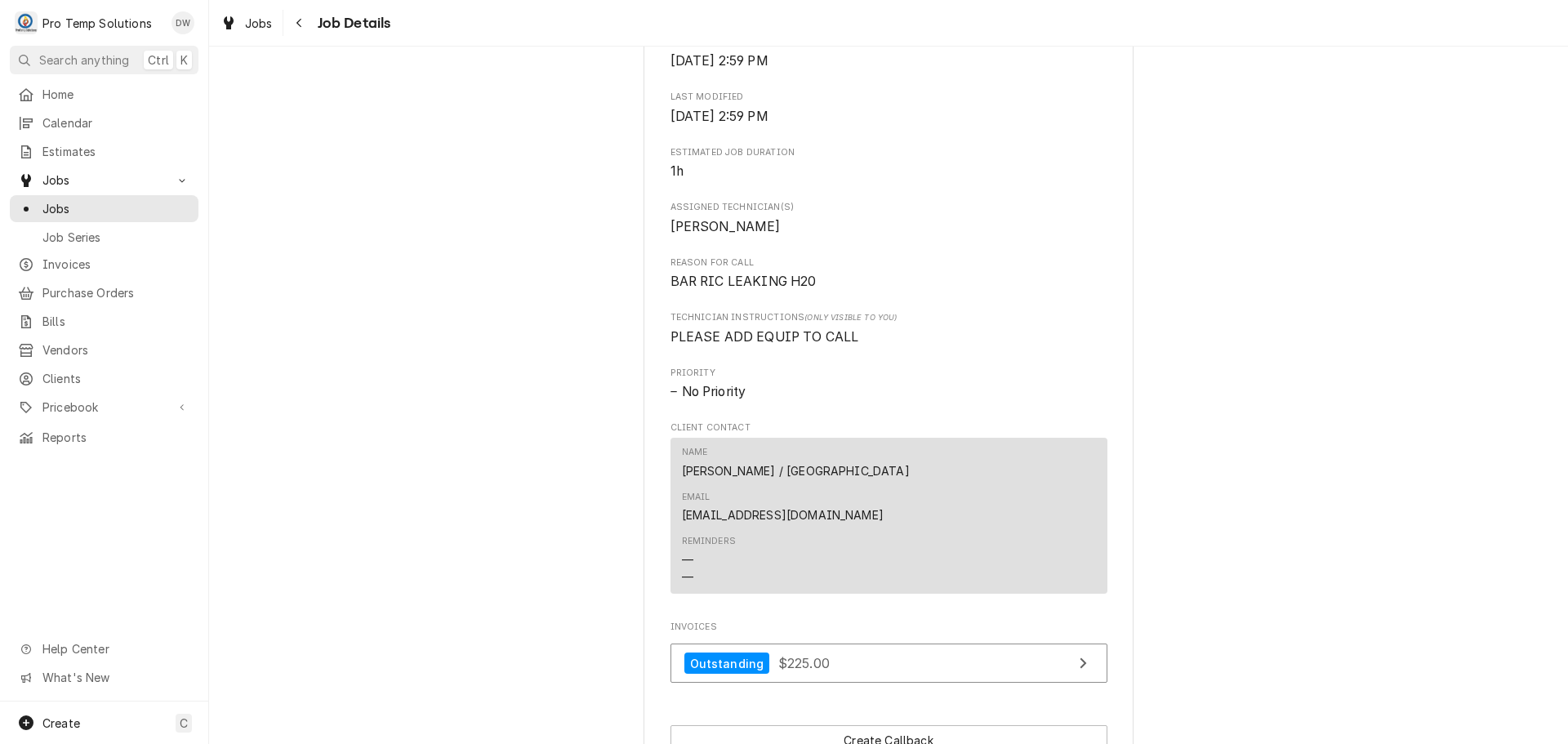
scroll to position [816, 0]
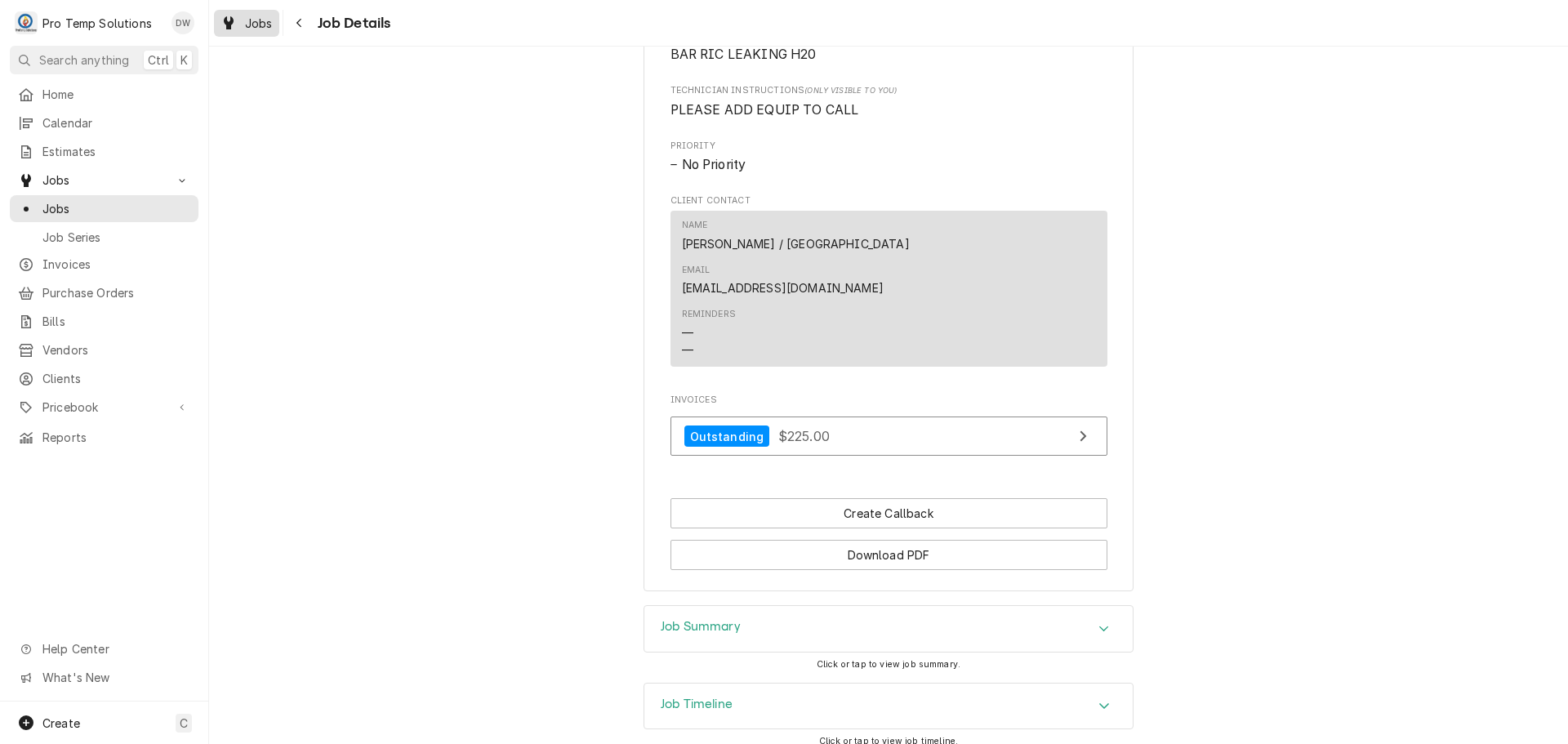
click at [256, 20] on span "Jobs" at bounding box center [258, 23] width 27 height 17
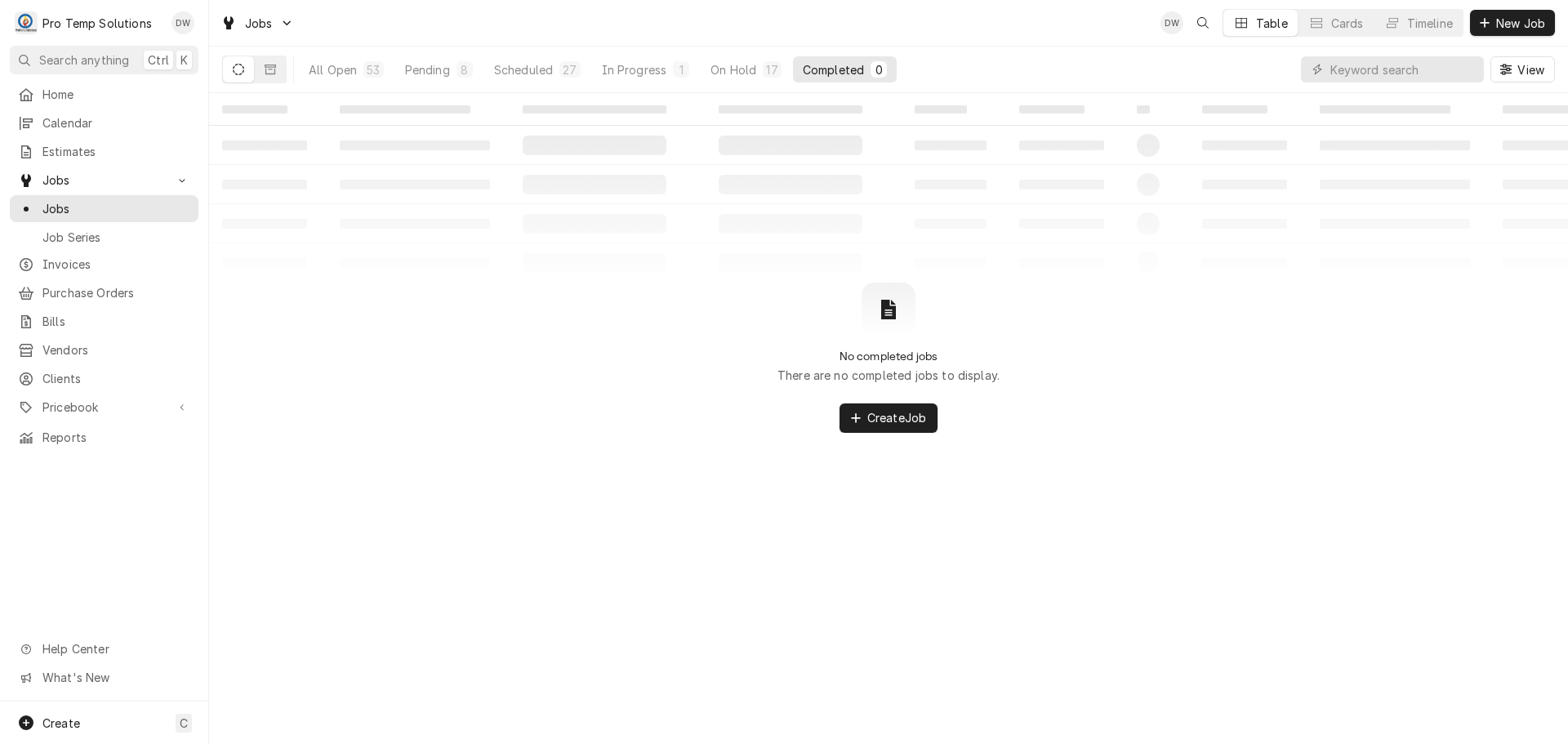
click at [241, 62] on button "Dynamic Content Wrapper" at bounding box center [238, 69] width 31 height 26
